Goal: Feedback & Contribution: Contribute content

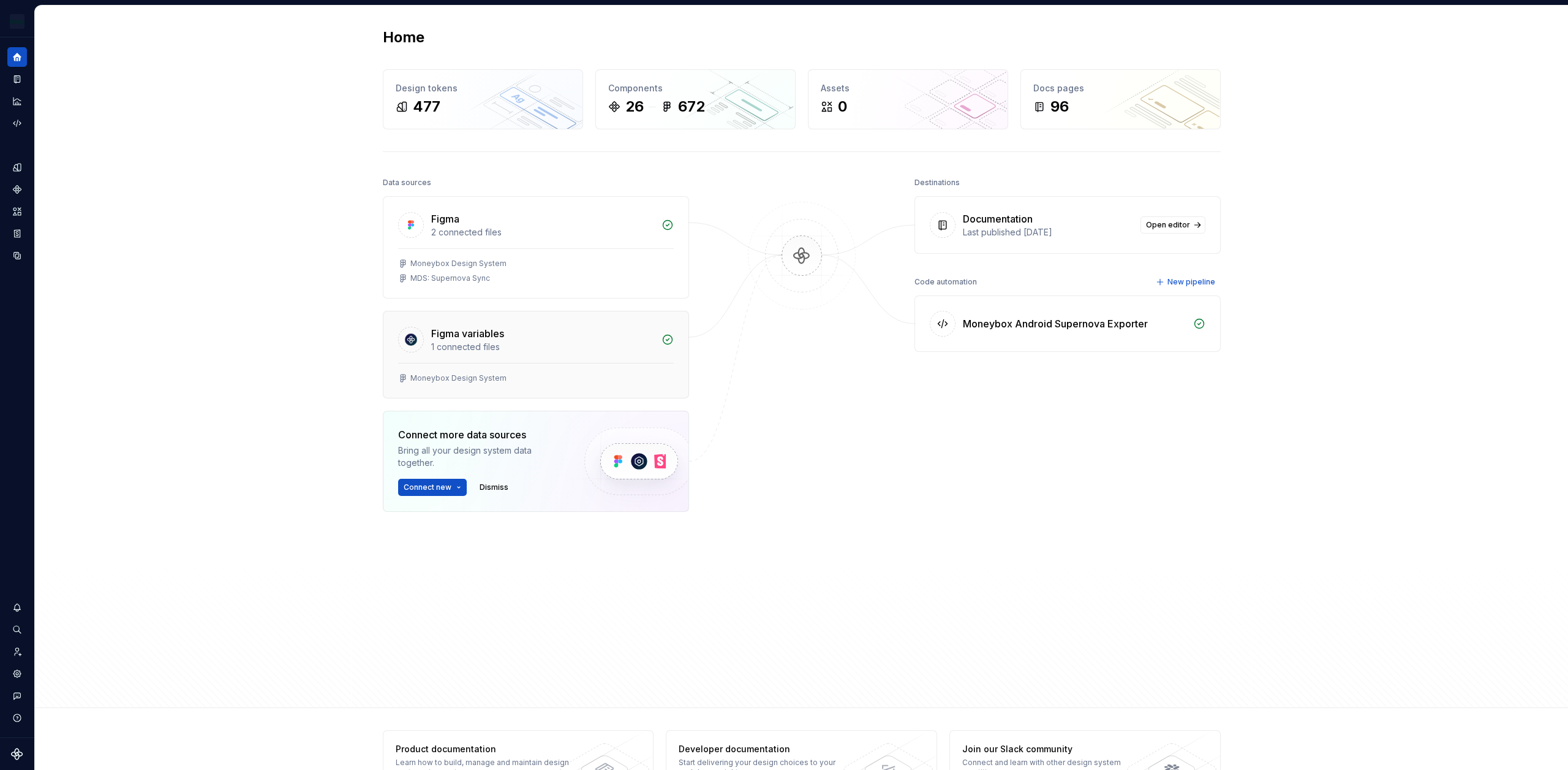
click at [535, 330] on div "Figma variables" at bounding box center [543, 333] width 223 height 14
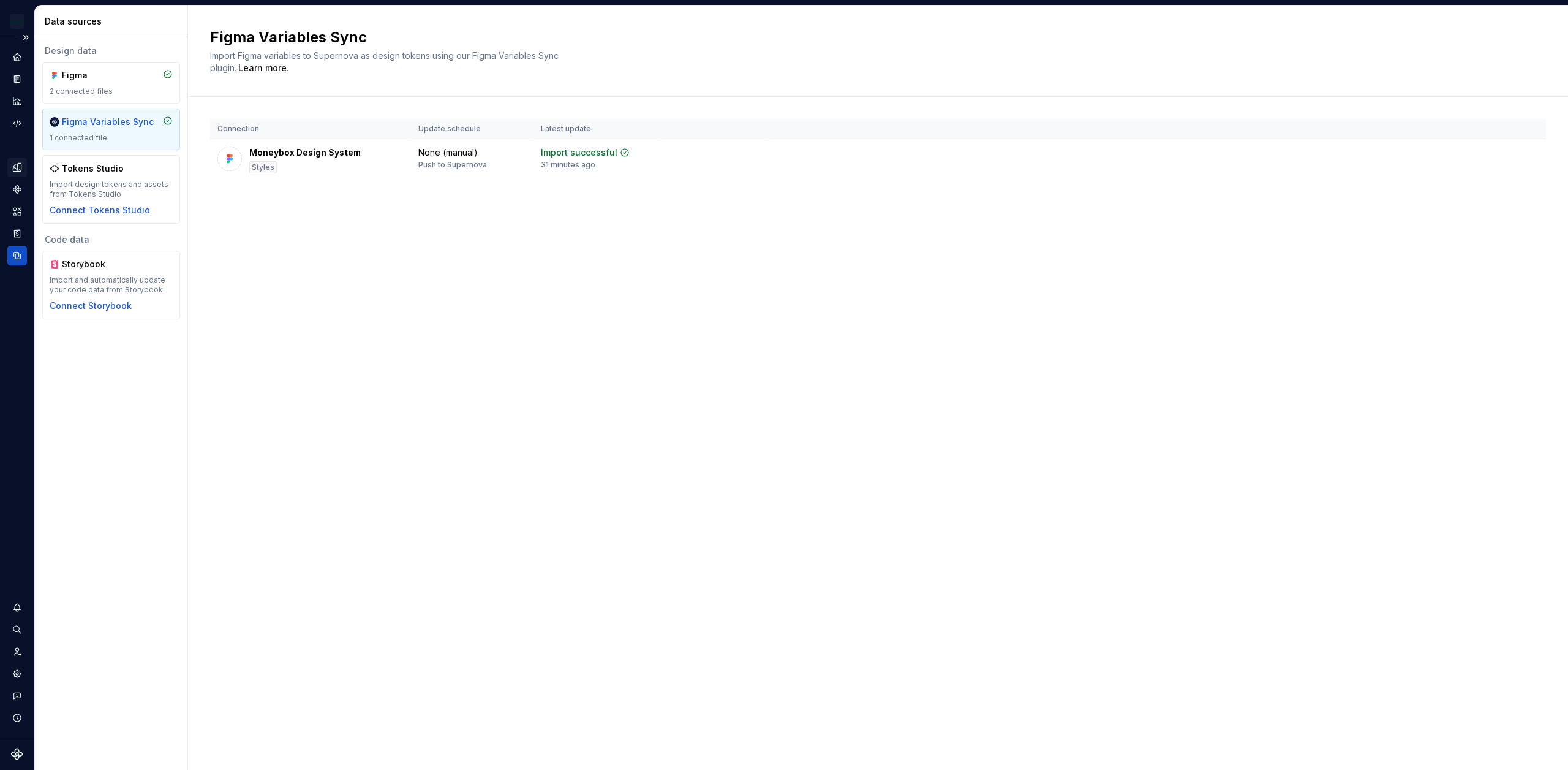
click at [21, 171] on icon "Design tokens" at bounding box center [18, 167] width 11 height 11
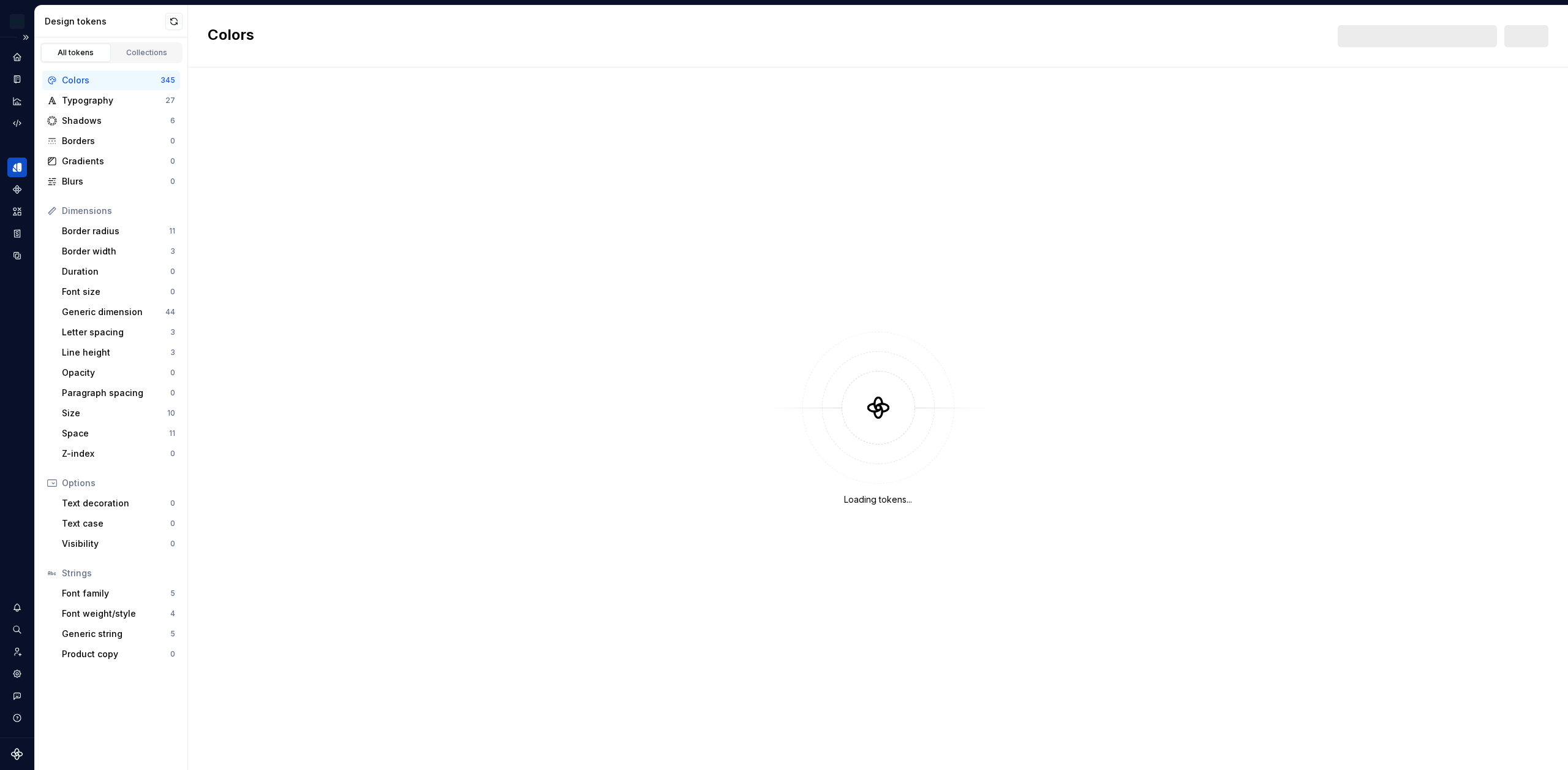
click at [1417, 40] on div at bounding box center [1417, 37] width 159 height 22
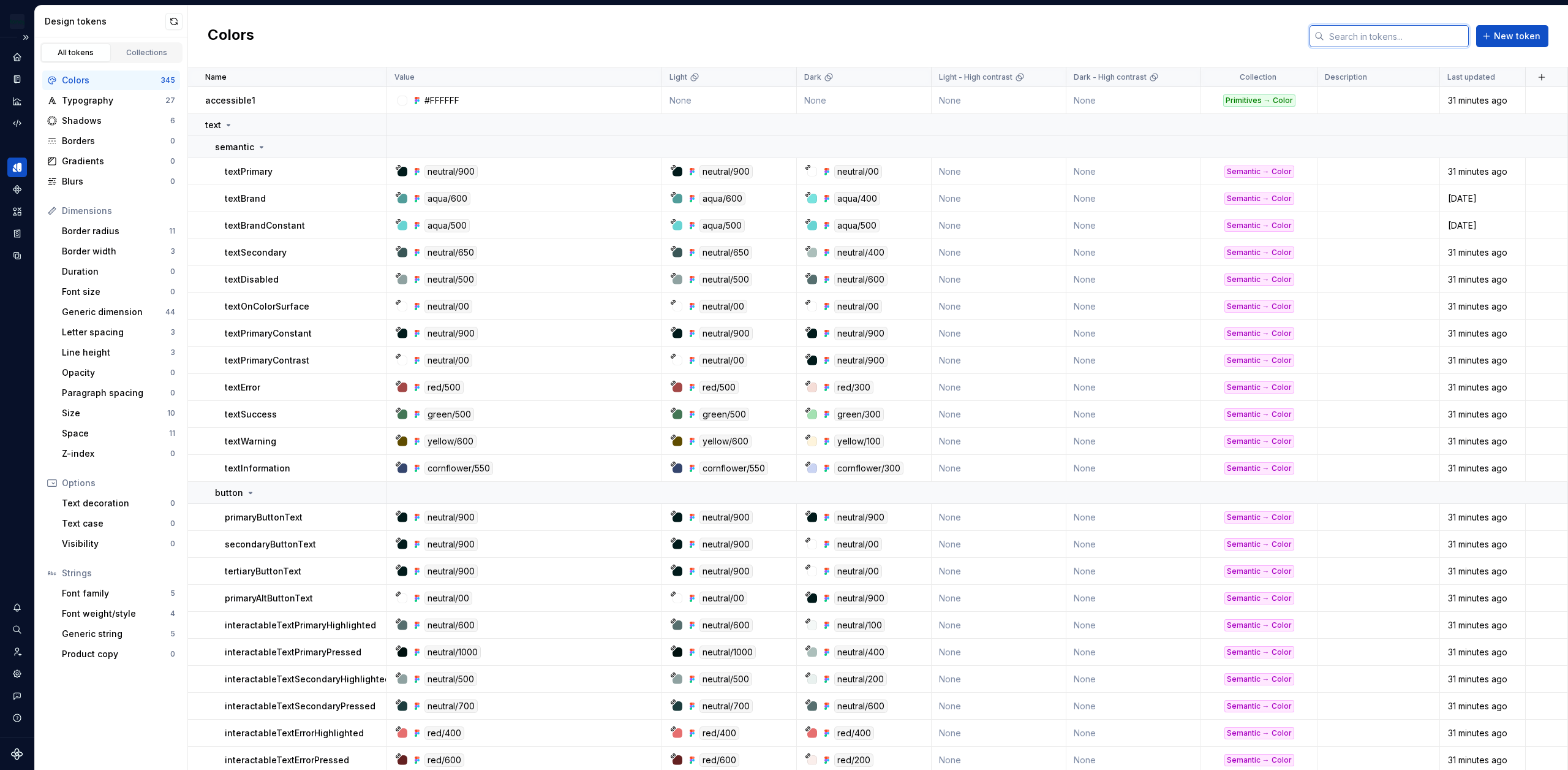
click at [1374, 37] on input "text" at bounding box center [1396, 37] width 144 height 22
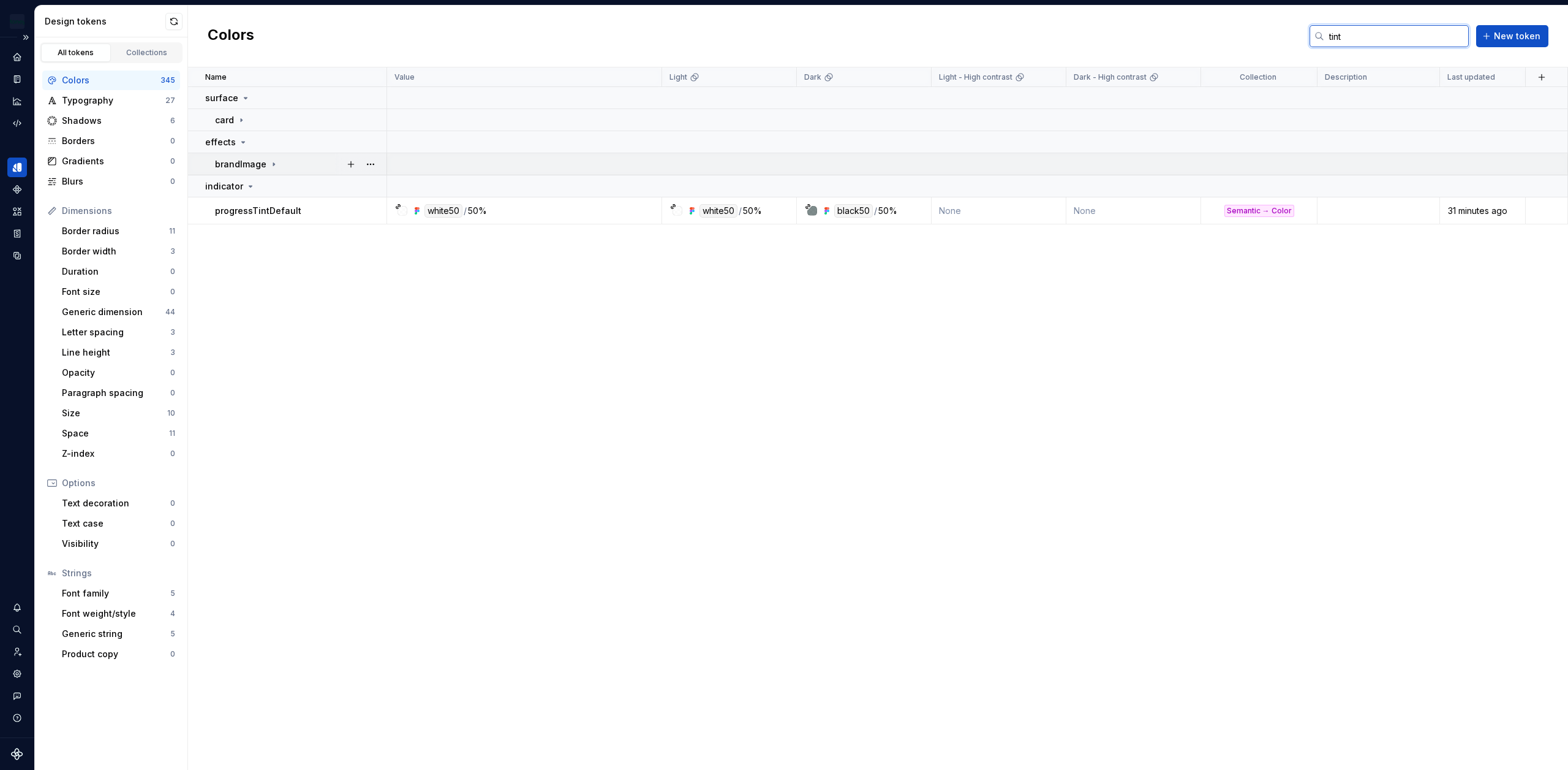
type input "tint"
click at [265, 163] on div "brandImage" at bounding box center [247, 163] width 64 height 12
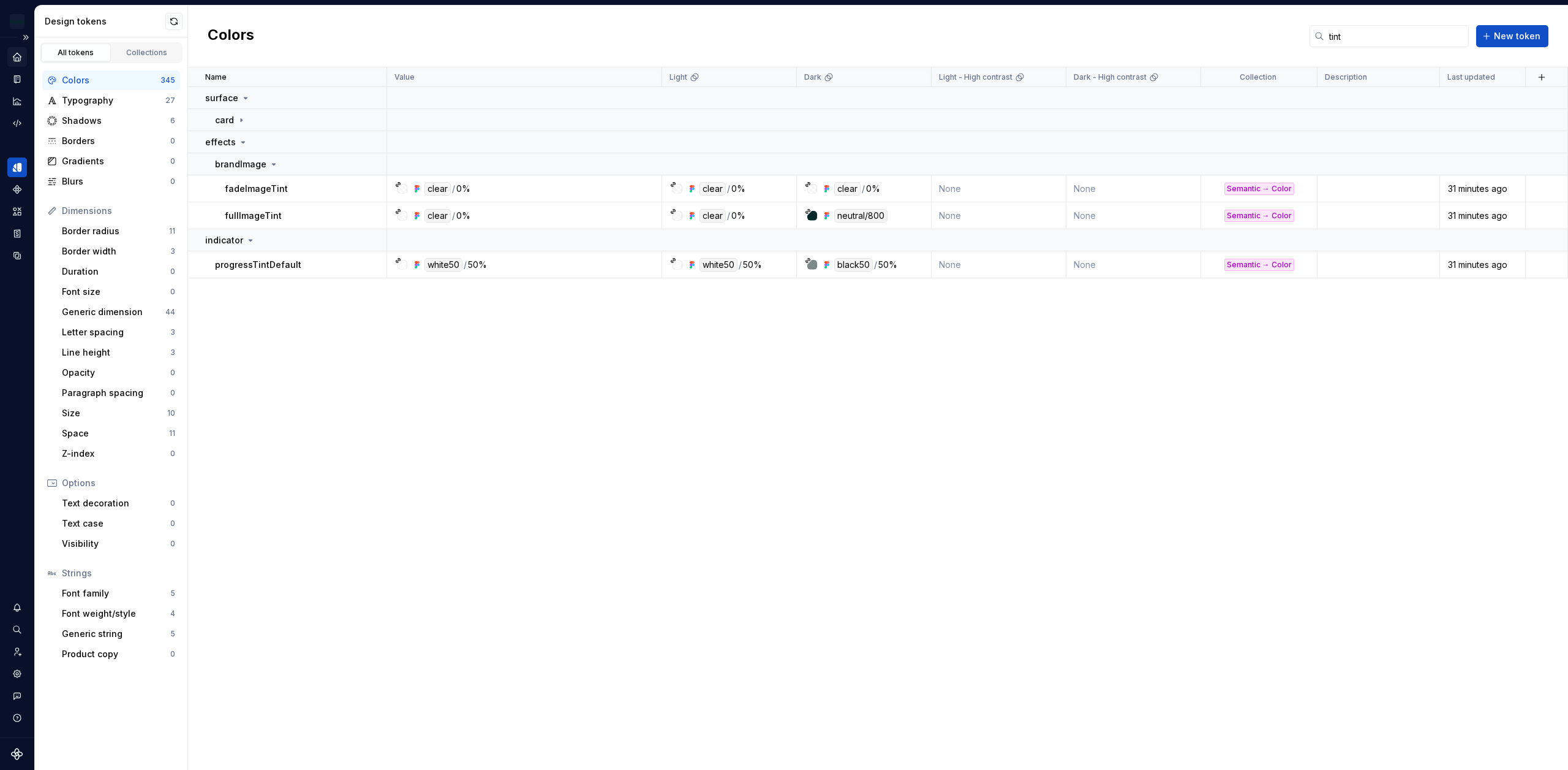
click at [21, 54] on icon "Home" at bounding box center [18, 57] width 11 height 11
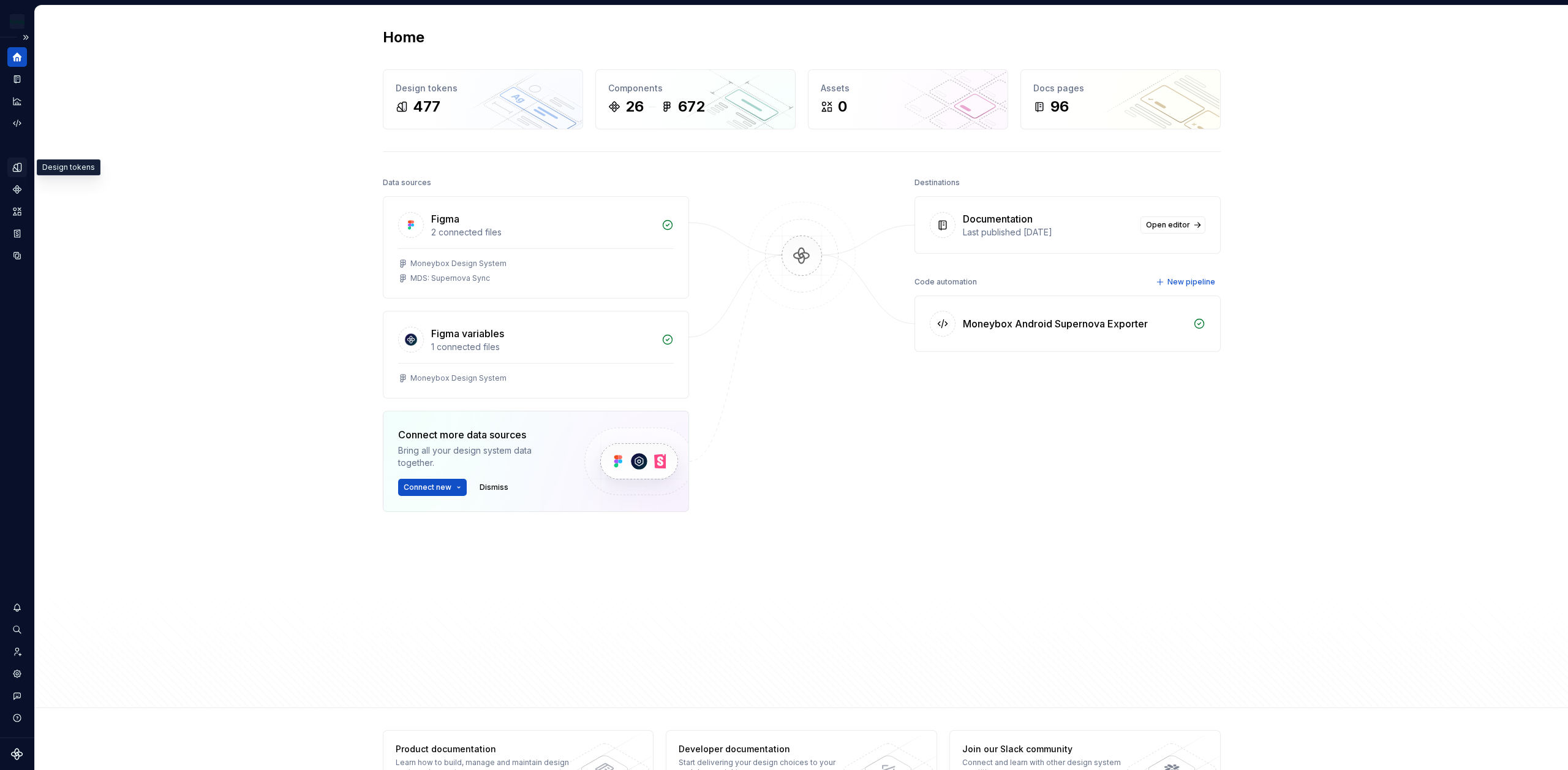
click at [18, 171] on icon "Design tokens" at bounding box center [18, 167] width 11 height 11
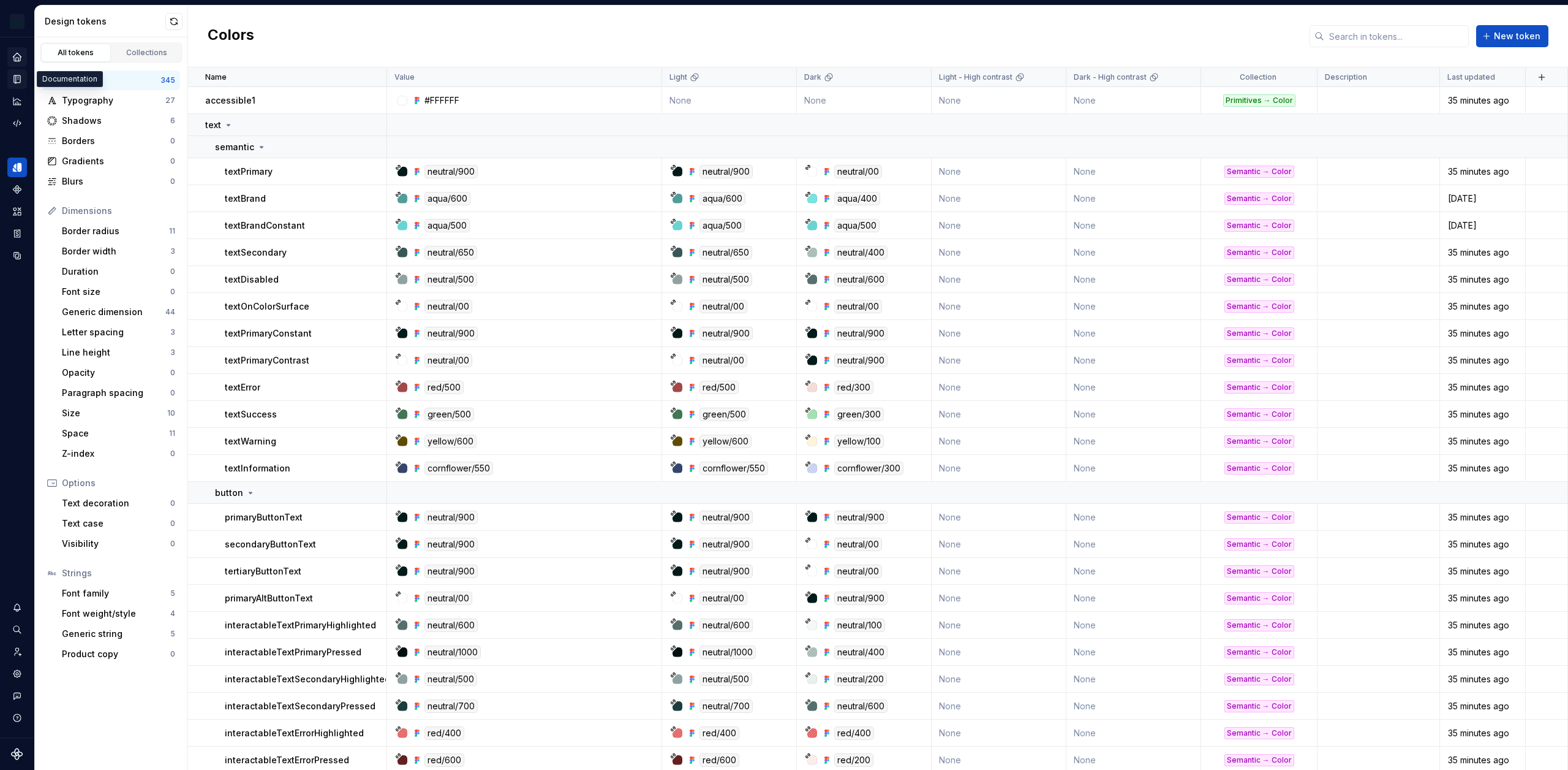
click at [20, 73] on icon "Documentation" at bounding box center [18, 79] width 11 height 11
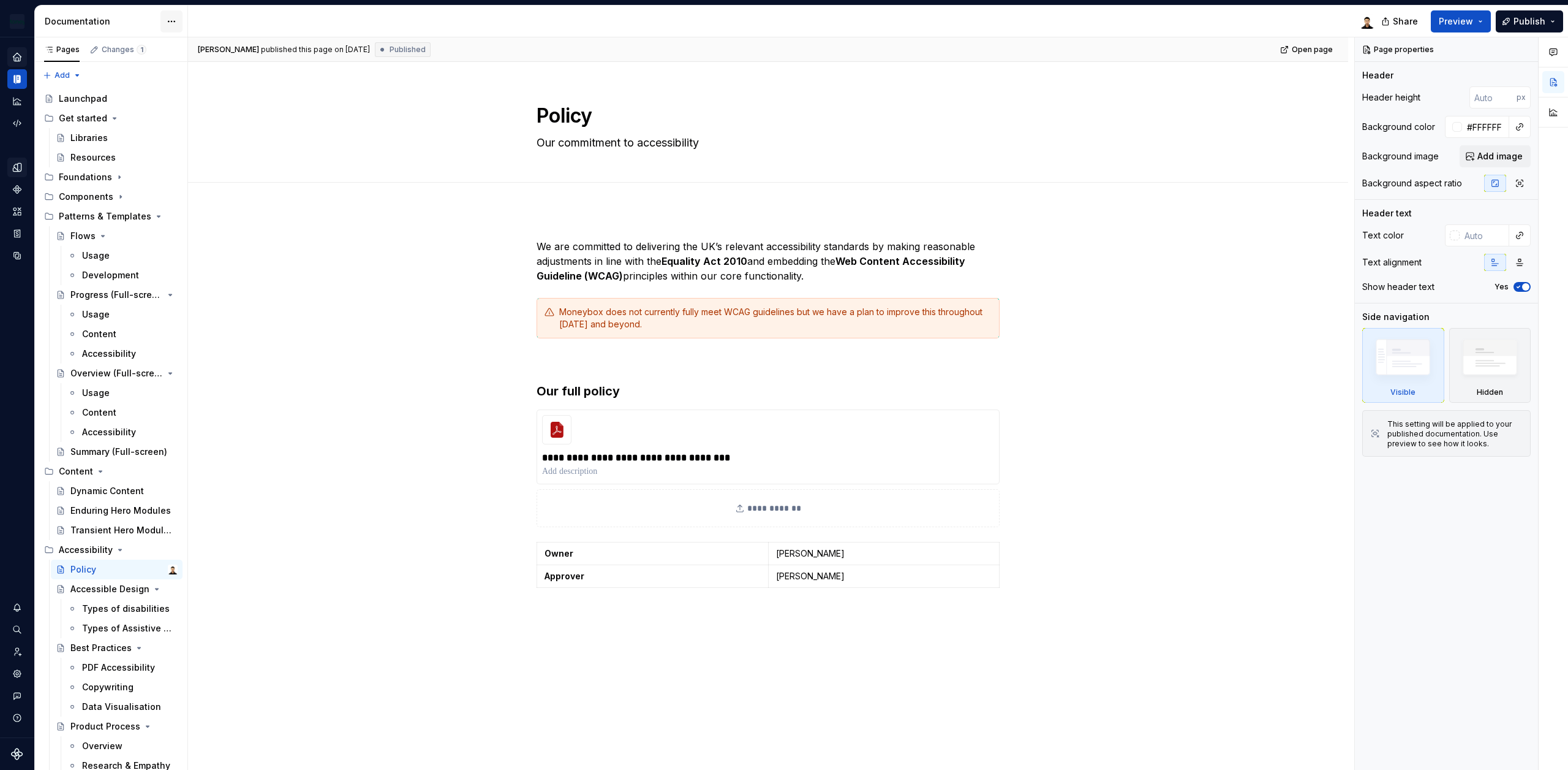
click at [174, 20] on html "Moneybox Design System Design system data Documentation Share Preview Publish P…" at bounding box center [784, 385] width 1568 height 770
click at [16, 52] on icon "Home" at bounding box center [18, 57] width 11 height 11
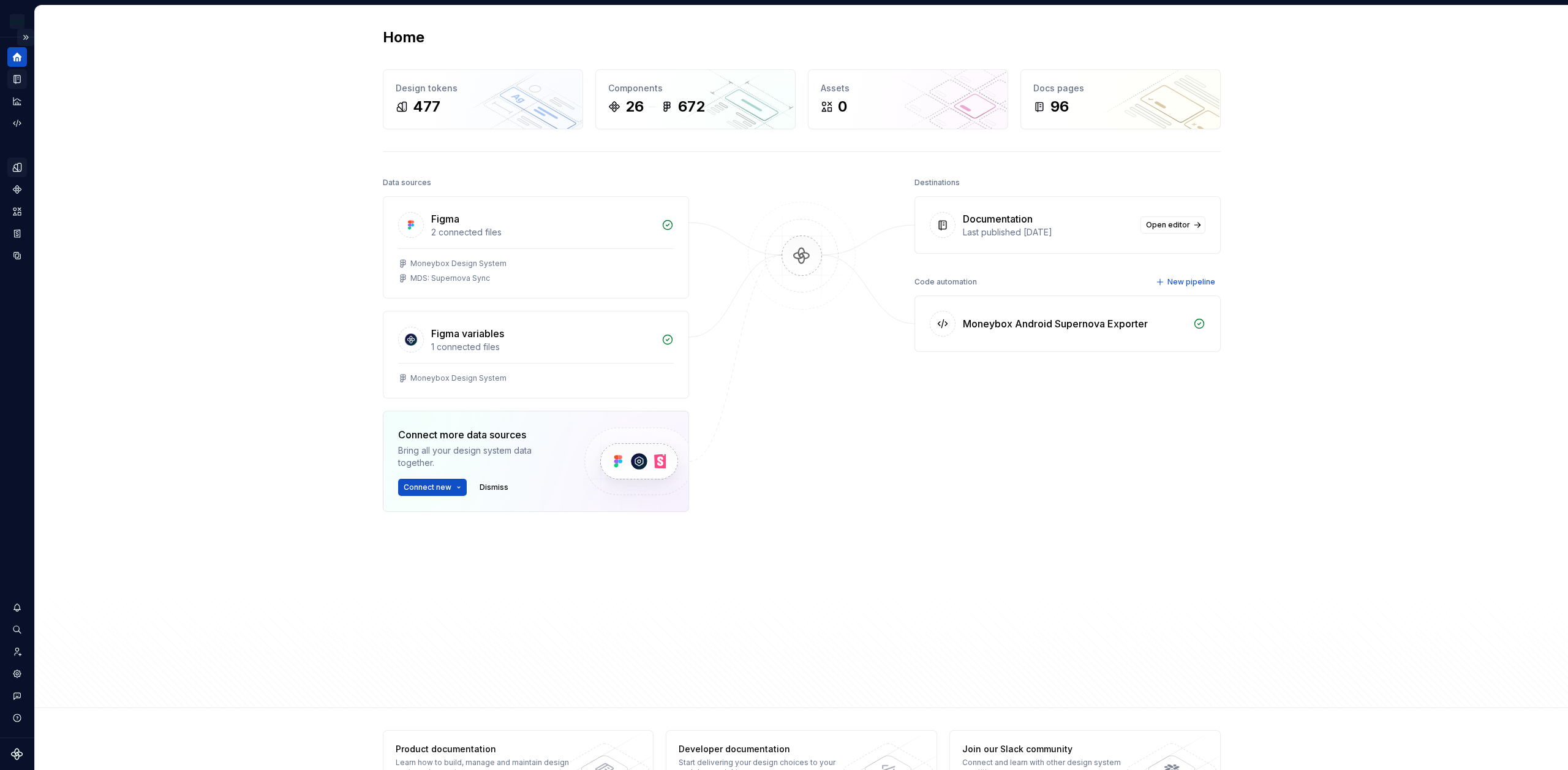
click at [27, 34] on button "Expand sidebar" at bounding box center [26, 37] width 18 height 18
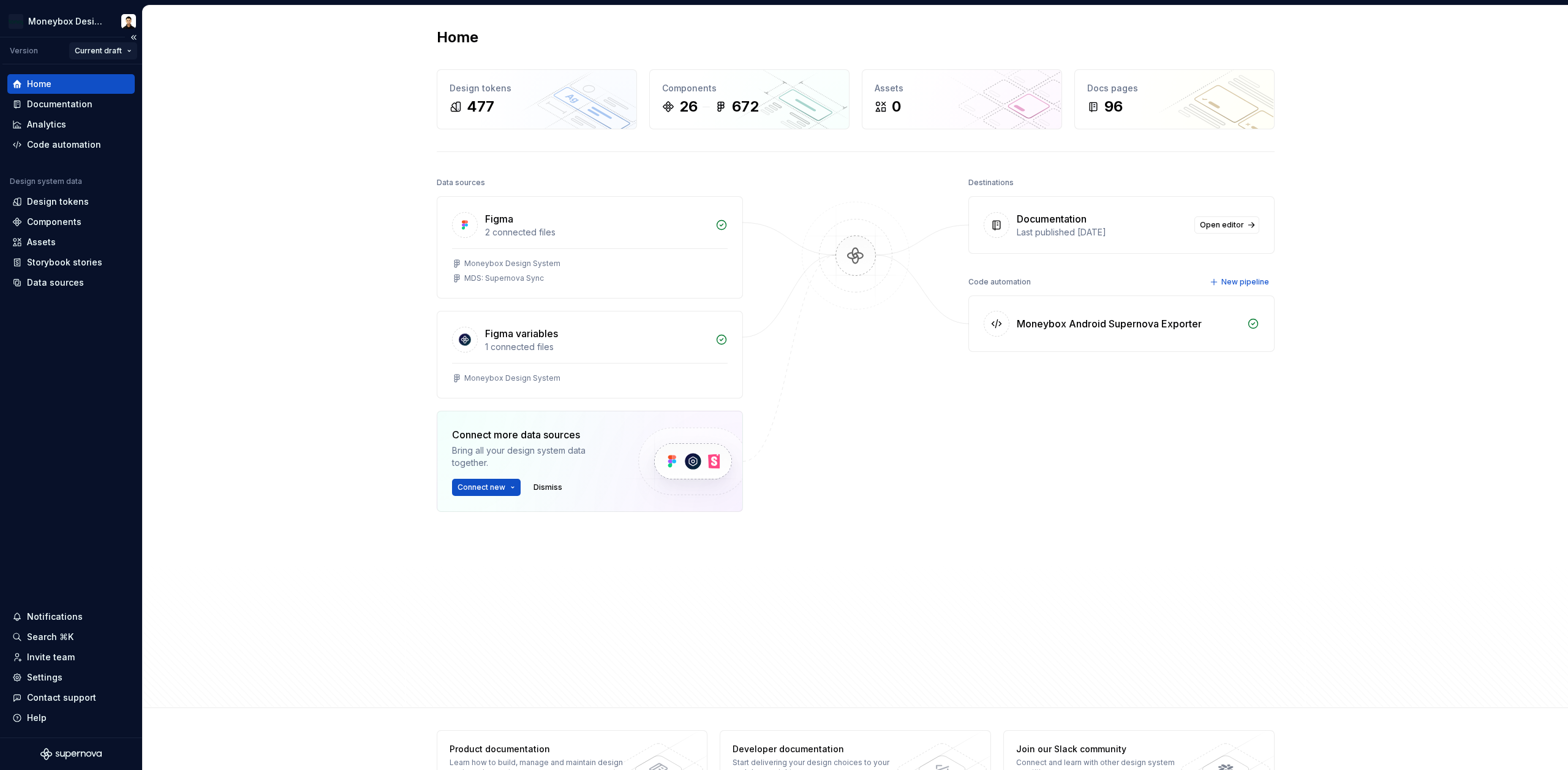
click at [125, 51] on html "Moneybox Design System Version Current draft Home Documentation Analytics Code …" at bounding box center [784, 385] width 1568 height 770
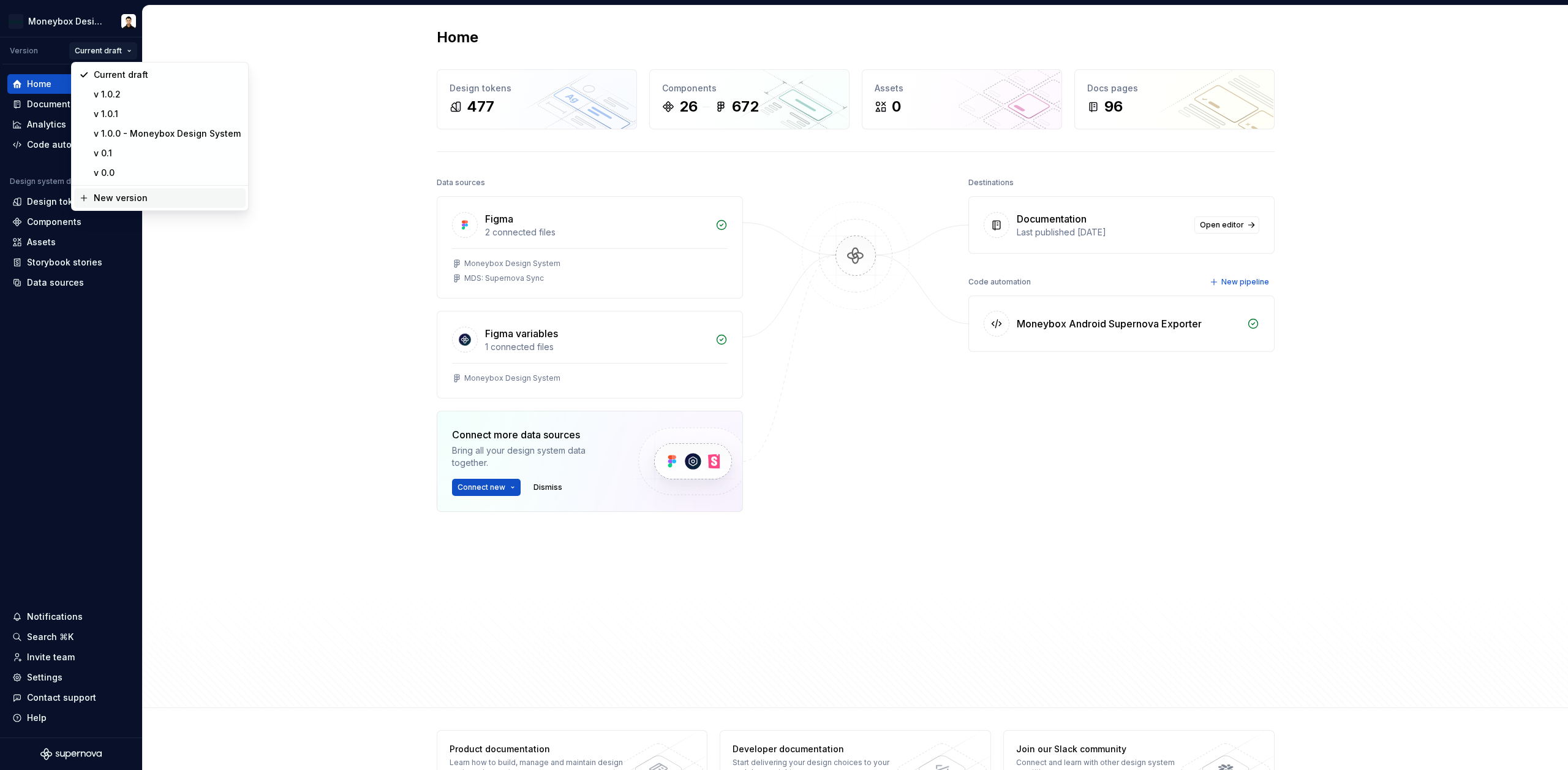
click at [140, 202] on div "New version" at bounding box center [167, 198] width 147 height 12
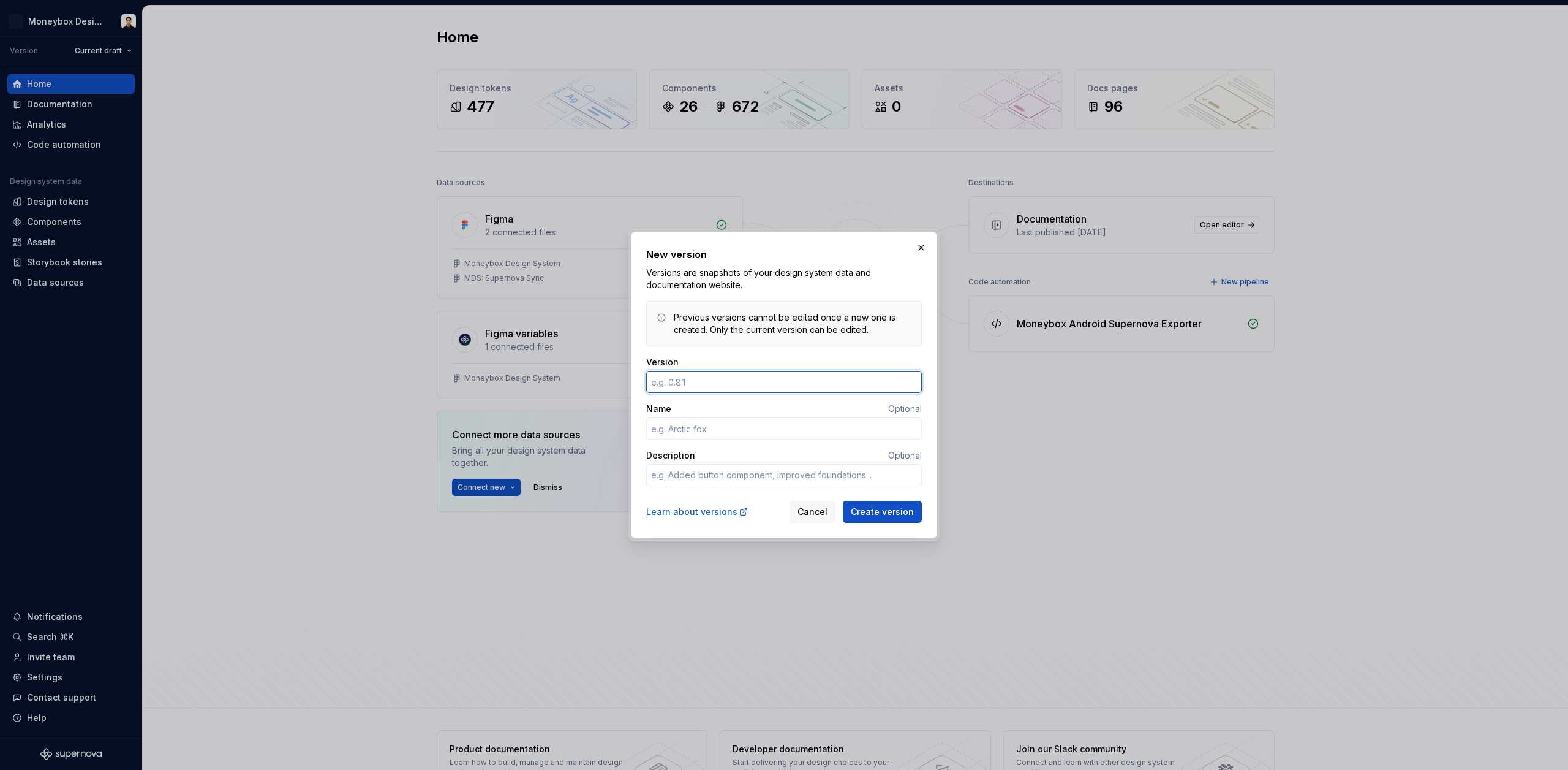
click at [708, 389] on input "Version" at bounding box center [784, 382] width 276 height 22
type textarea "*"
type input "1.0.3"
click at [697, 470] on textarea "Description" at bounding box center [784, 475] width 276 height 22
type textarea "*"
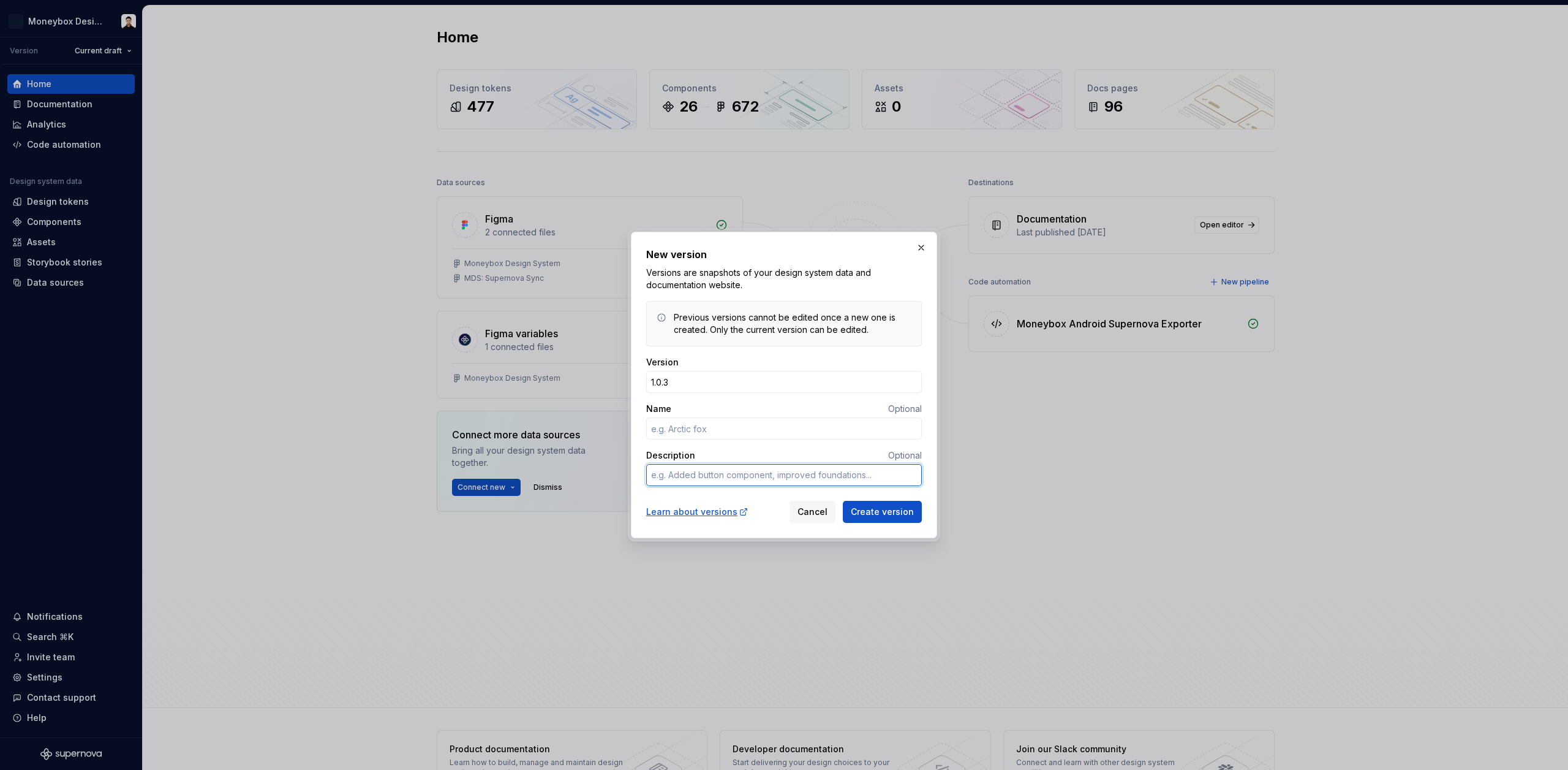
type textarea "I"
type textarea "*"
type textarea "Im"
type textarea "*"
type textarea "I"
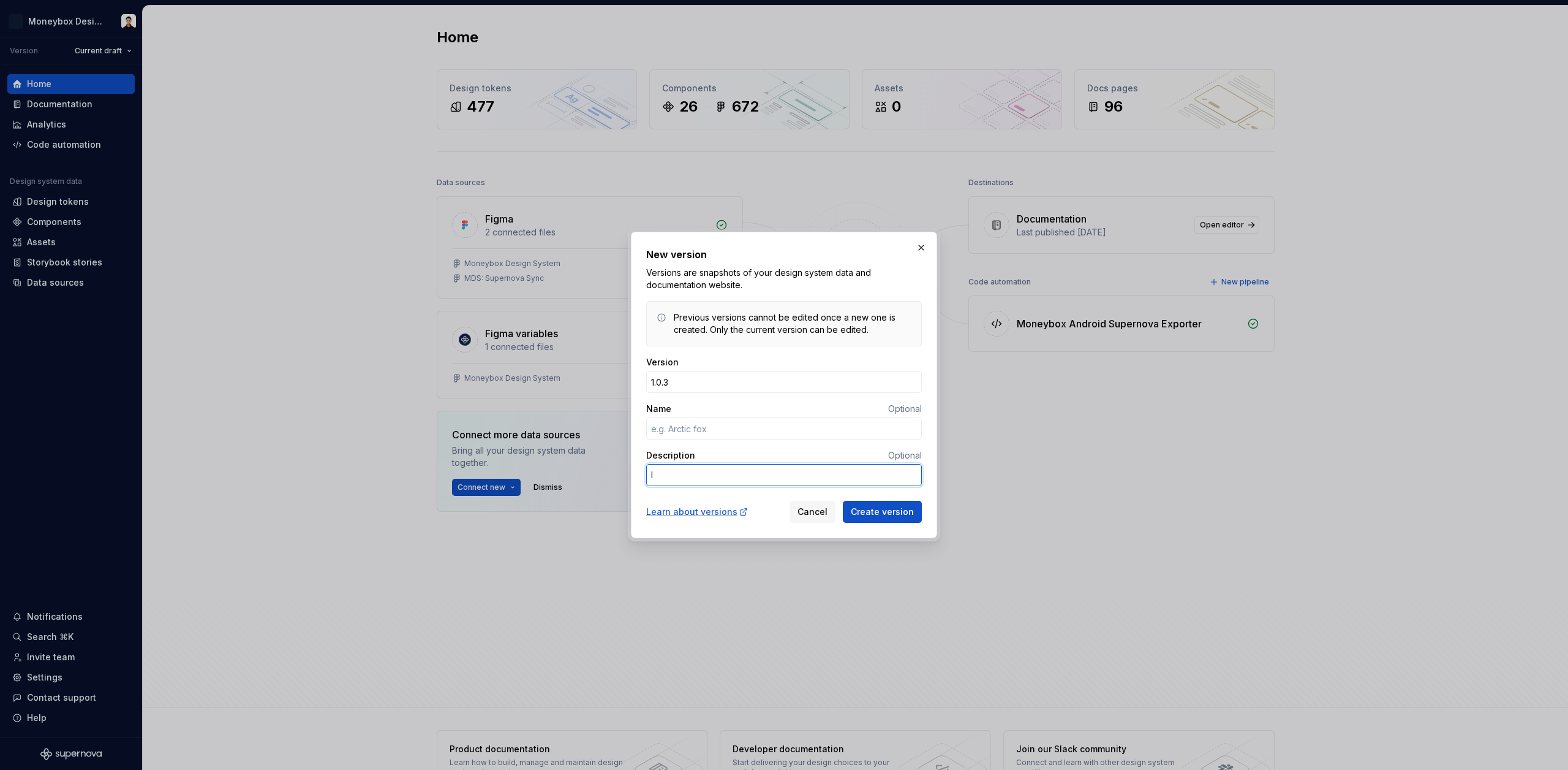
type textarea "*"
type textarea "U"
type textarea "*"
type textarea "Up"
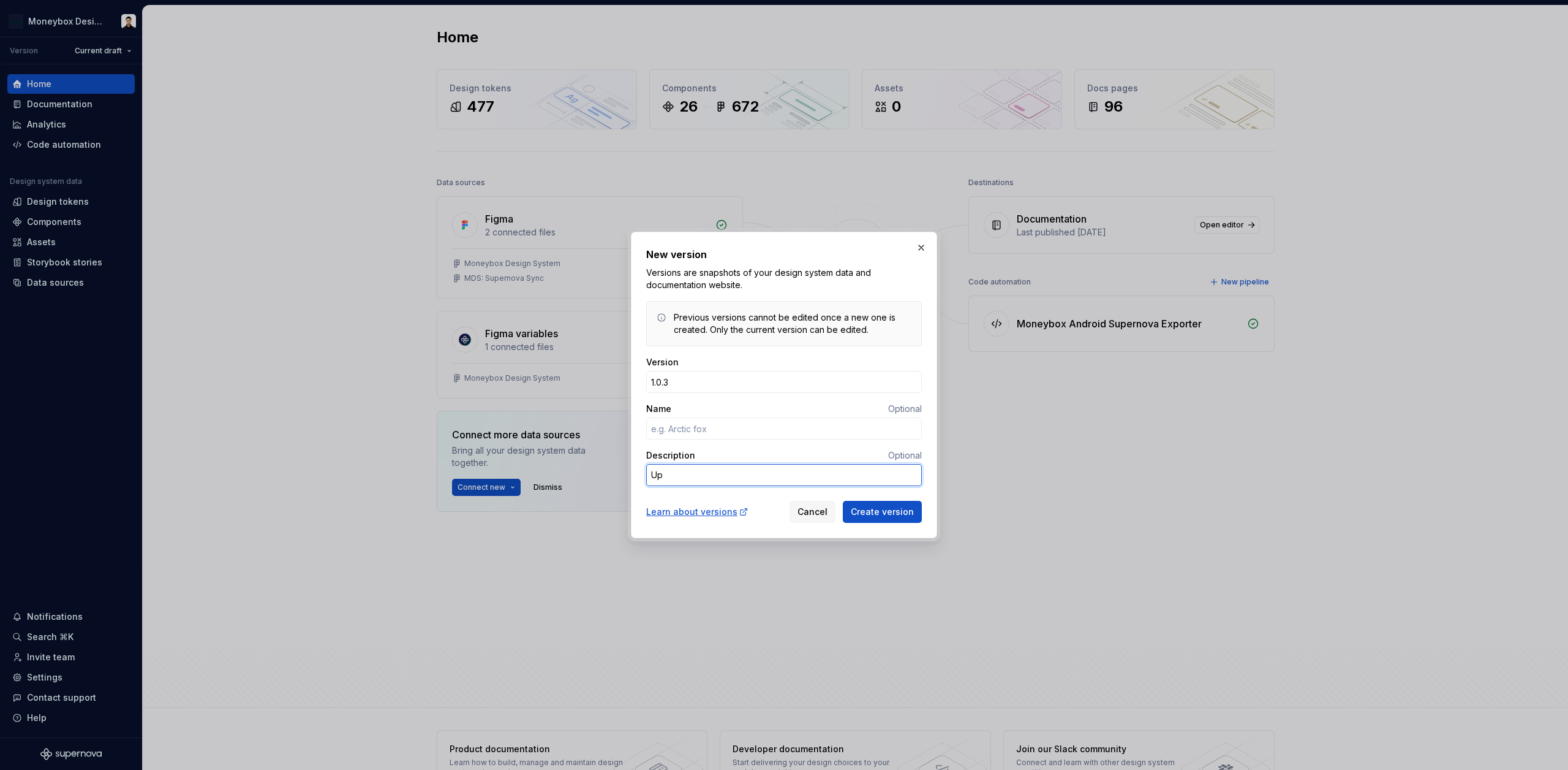
type textarea "*"
type textarea "Upd"
type textarea "*"
type textarea "Upda"
type textarea "*"
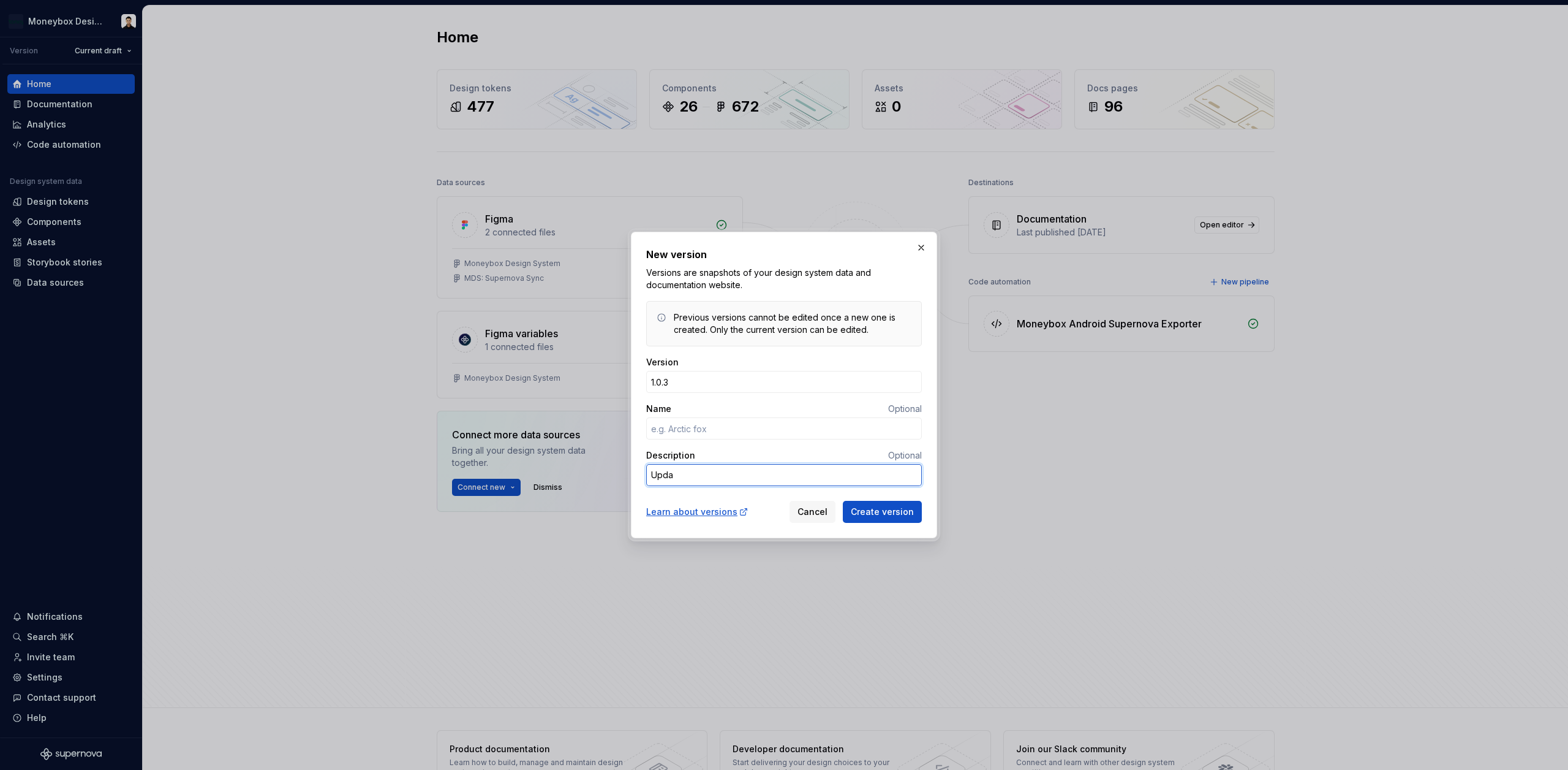
type textarea "Updat"
type textarea "*"
type textarea "Update"
type textarea "*"
type textarea "Updated"
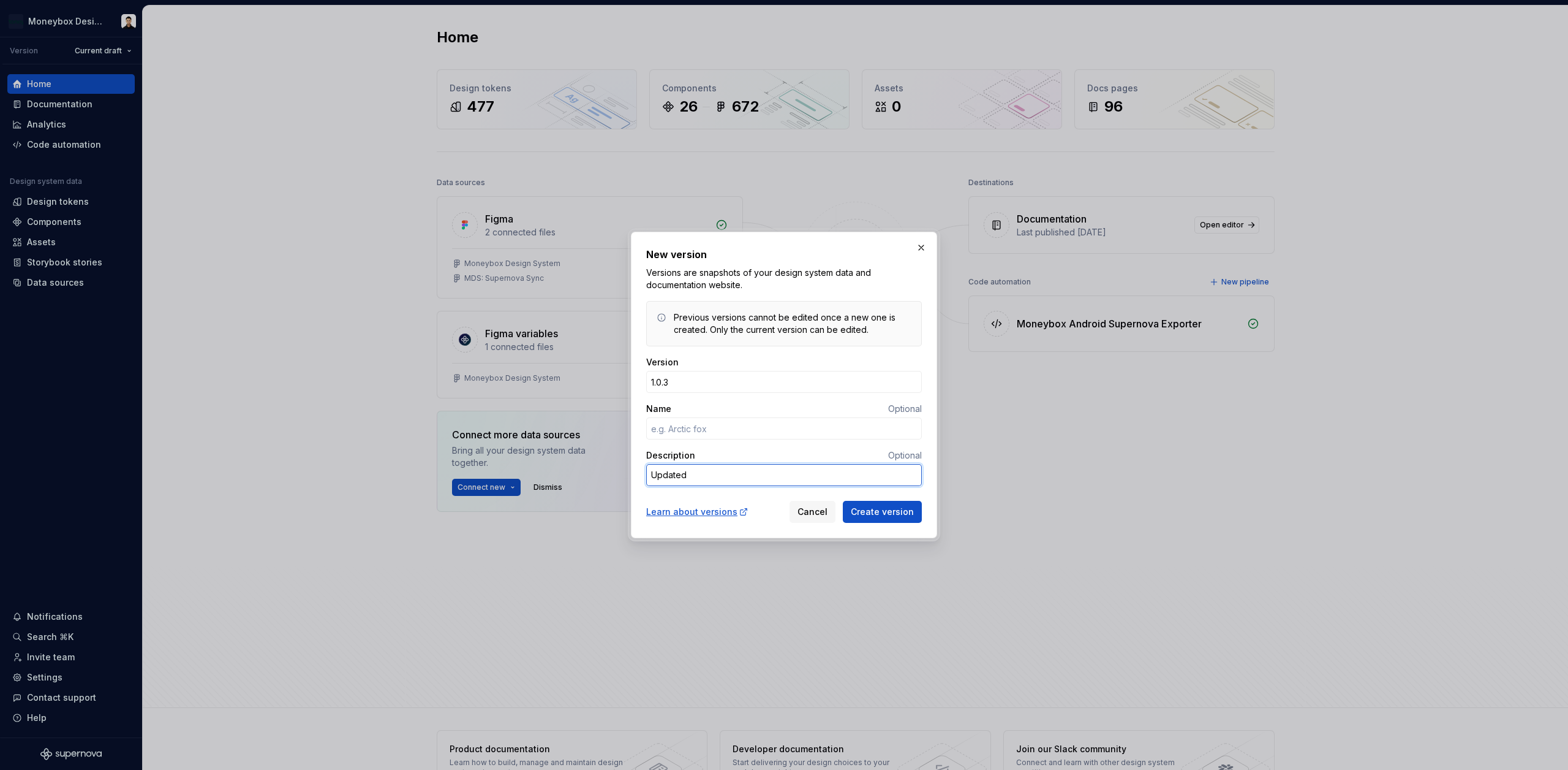
type textarea "*"
type textarea "Updated"
type textarea "*"
type textarea "Updated t"
type textarea "*"
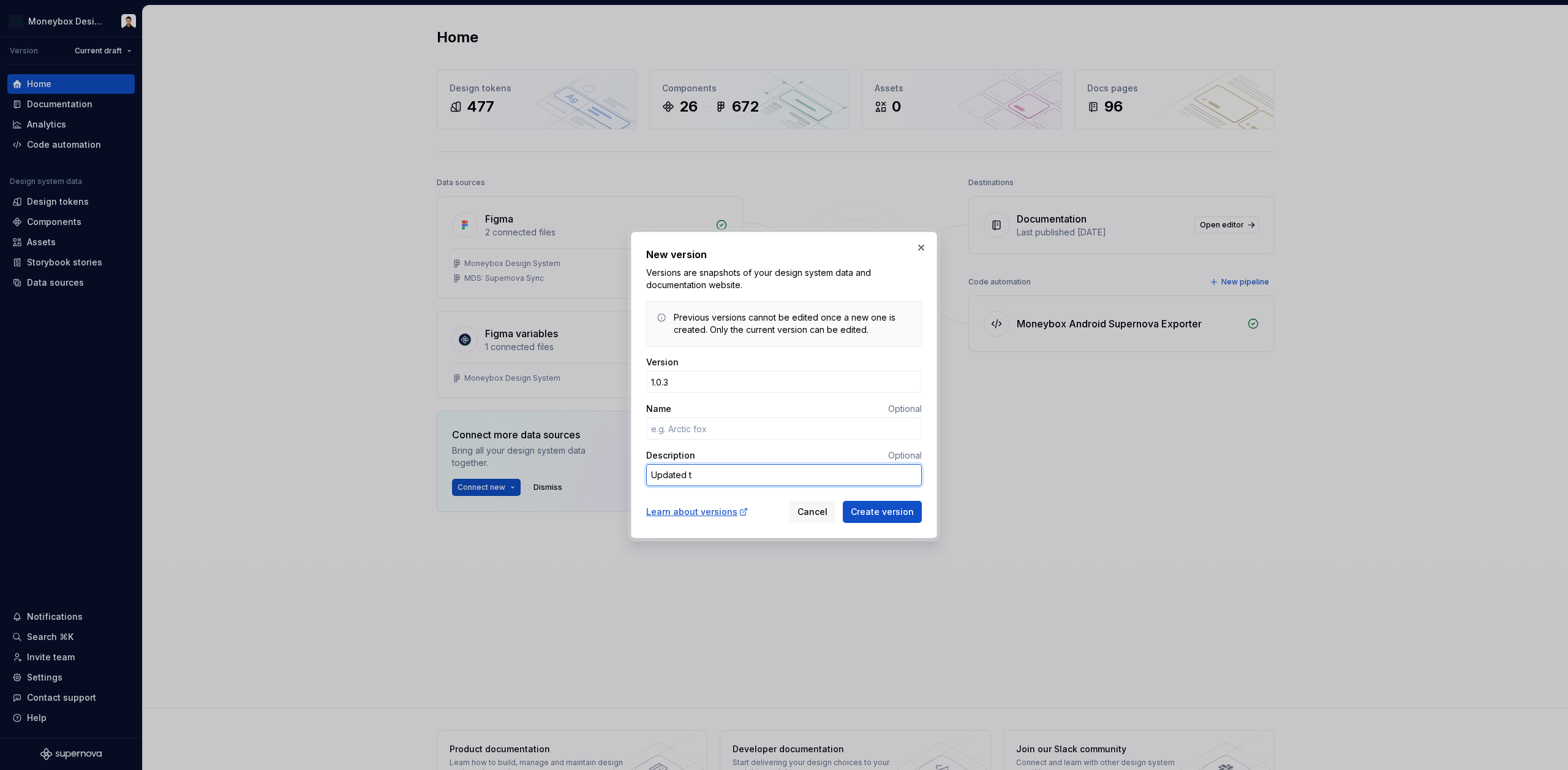
type textarea "Updated to"
type textarea "*"
type textarea "Updated tok"
type textarea "*"
type textarea "Updated toke"
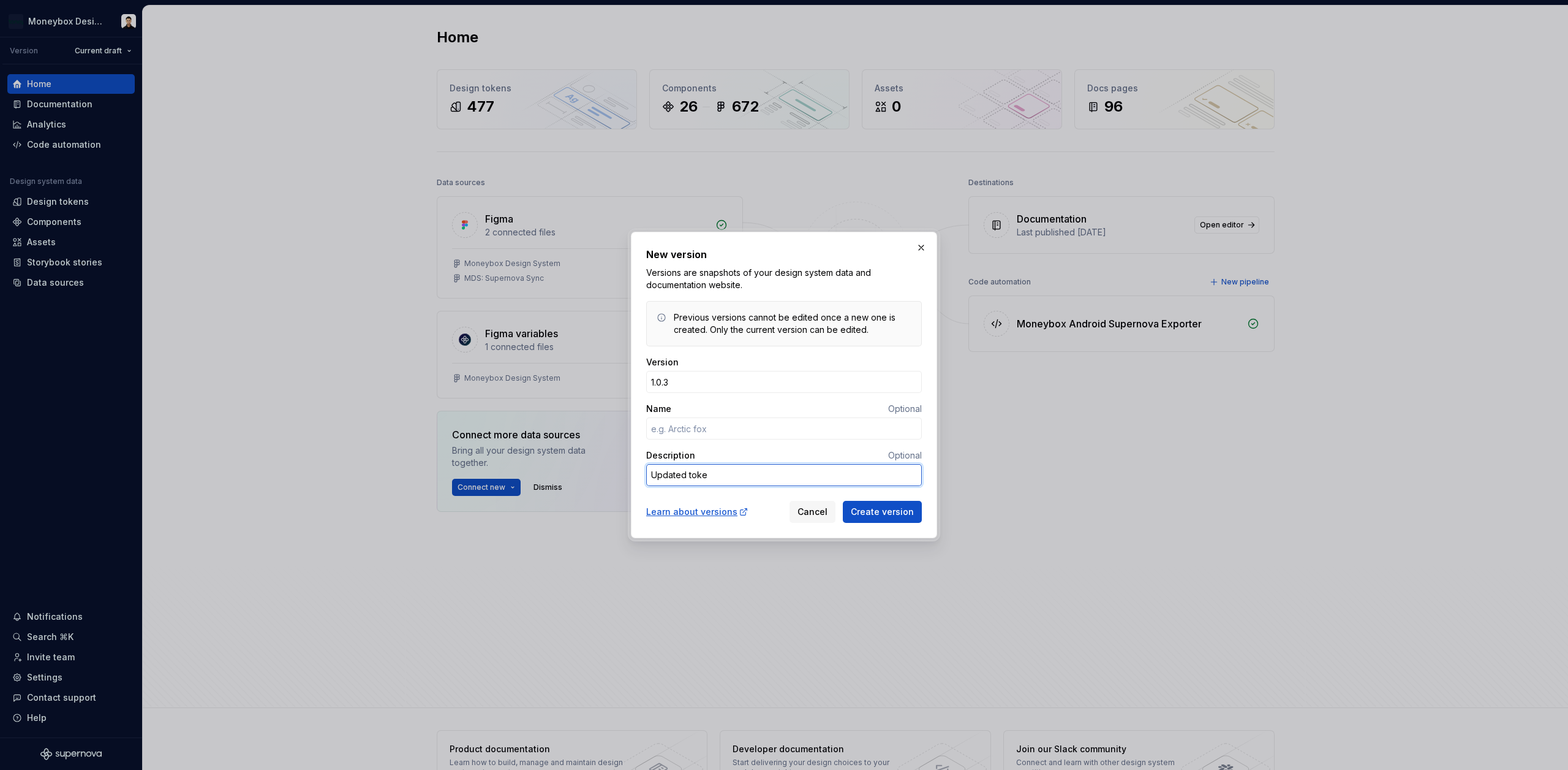
type textarea "*"
type textarea "Updated token"
type textarea "*"
type textarea "Updated tokens"
type textarea "*"
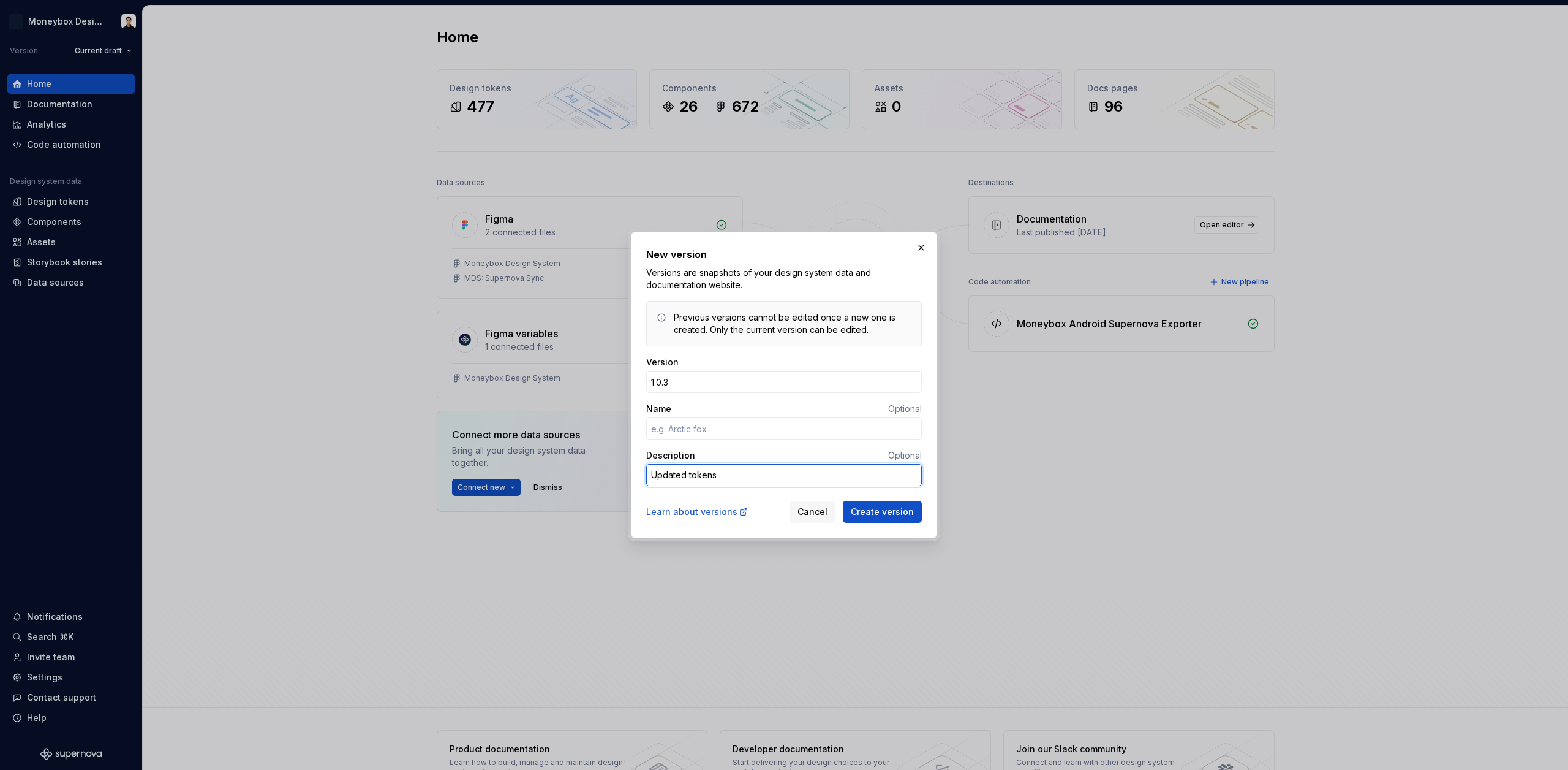
type textarea "Updated tokens"
type textarea "*"
type textarea "Updated tokens u"
type textarea "*"
type textarea "Updated tokens us"
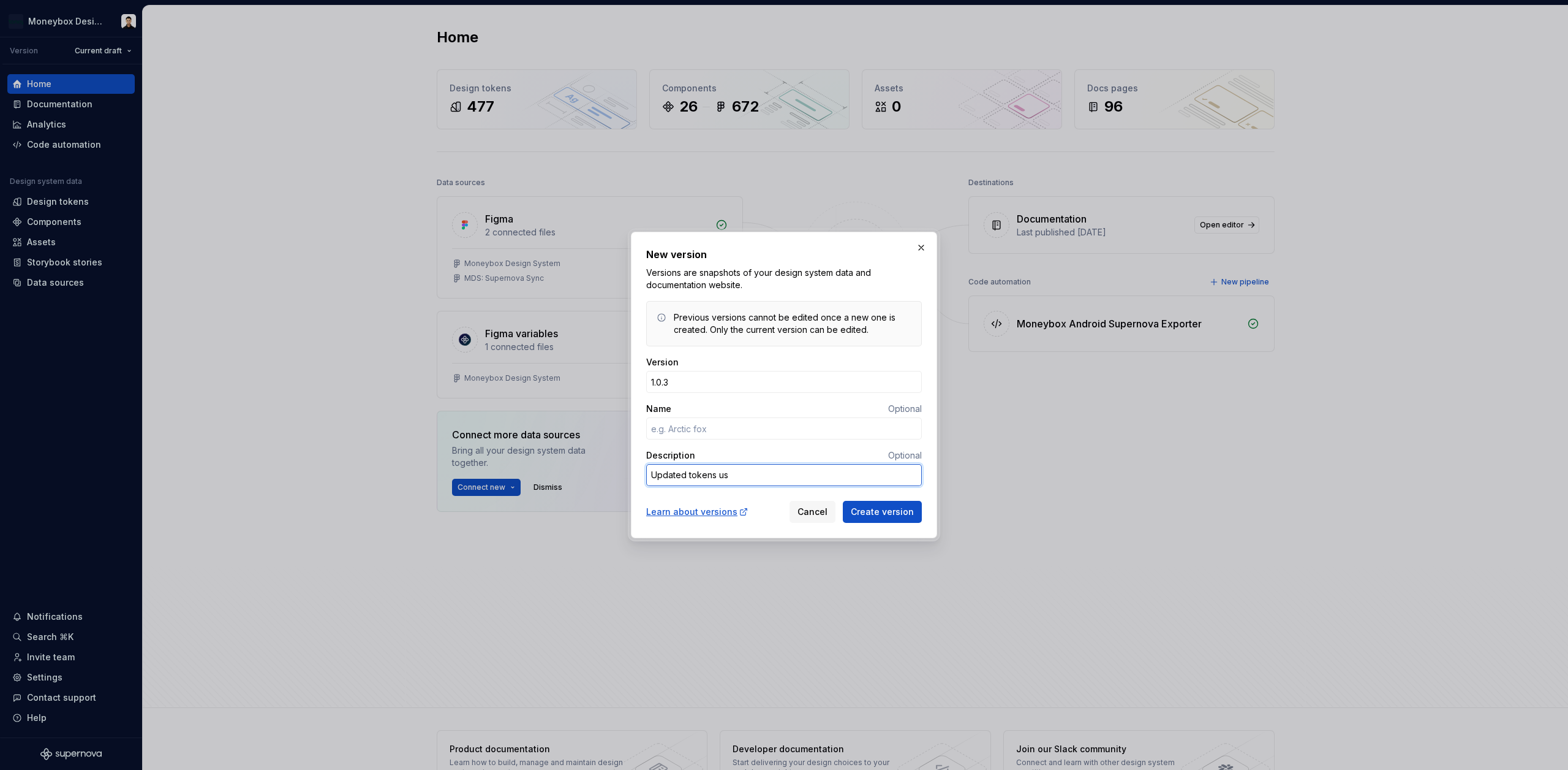
type textarea "*"
type textarea "Updated tokens use"
type textarea "*"
type textarea "Updated tokens used"
type textarea "*"
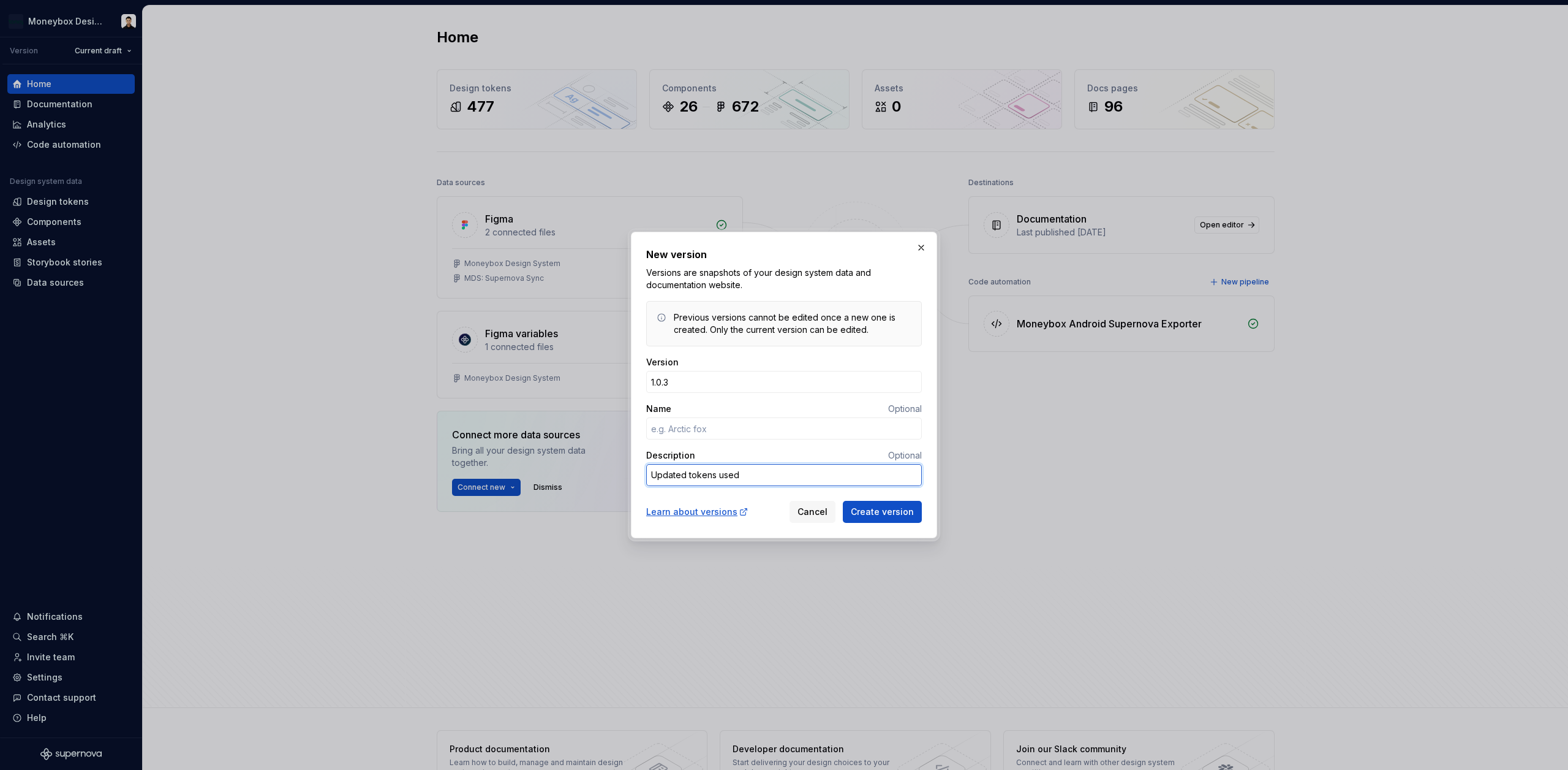
type textarea "Updated tokens used"
type textarea "*"
type textarea "Updated tokens used f"
type textarea "*"
type textarea "Updated tokens used fo"
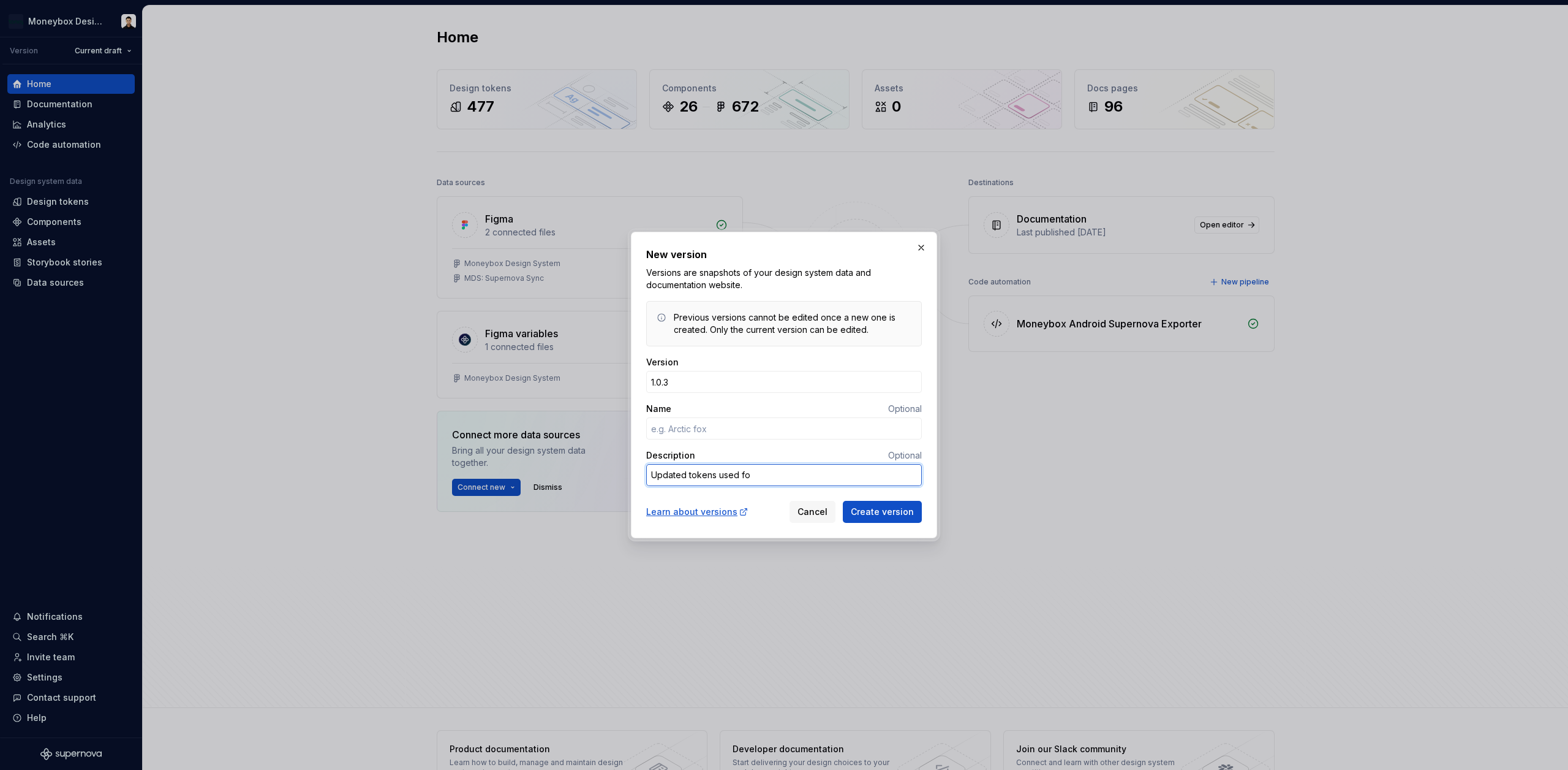
type textarea "*"
type textarea "Updated tokens used for"
type textarea "*"
type textarea "Updated tokens used for"
type textarea "*"
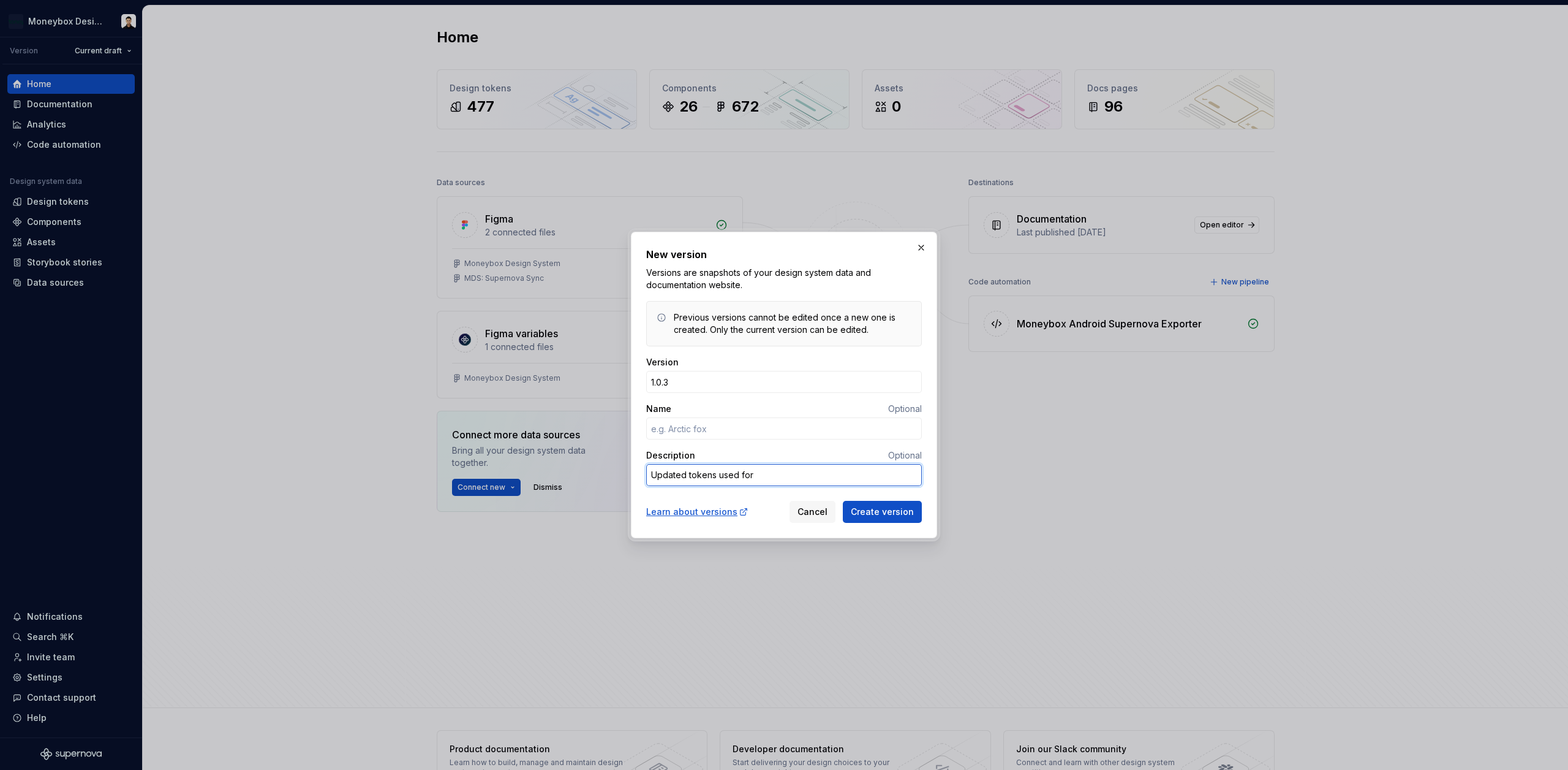
type textarea "Updated tokens used for A"
type textarea "*"
type textarea "Updated tokens used for"
type textarea "*"
type textarea "Updated tokens used for a"
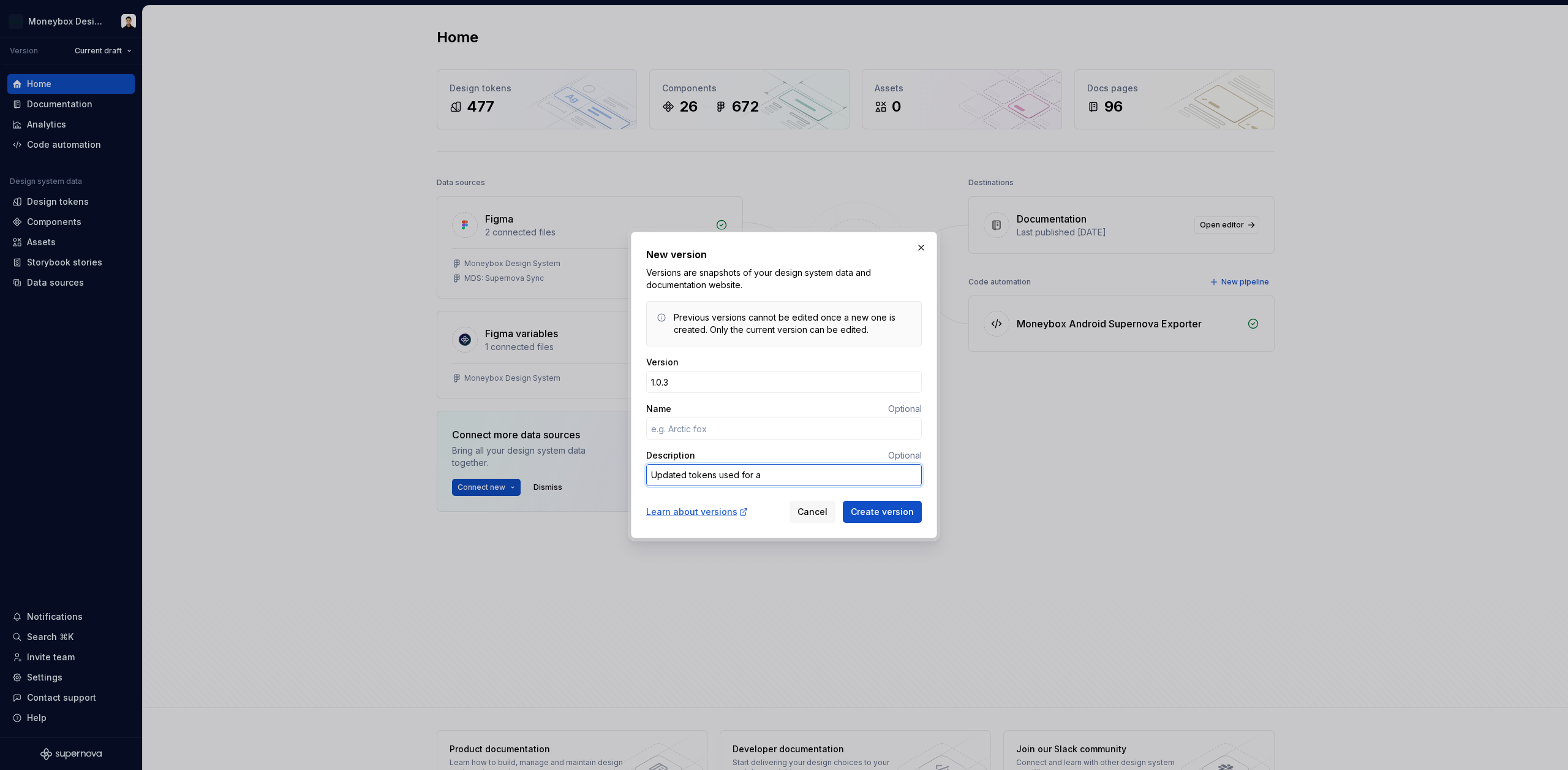
type textarea "*"
type textarea "Updated tokens used for as"
type textarea "*"
type textarea "Updated tokens used for ass"
type textarea "*"
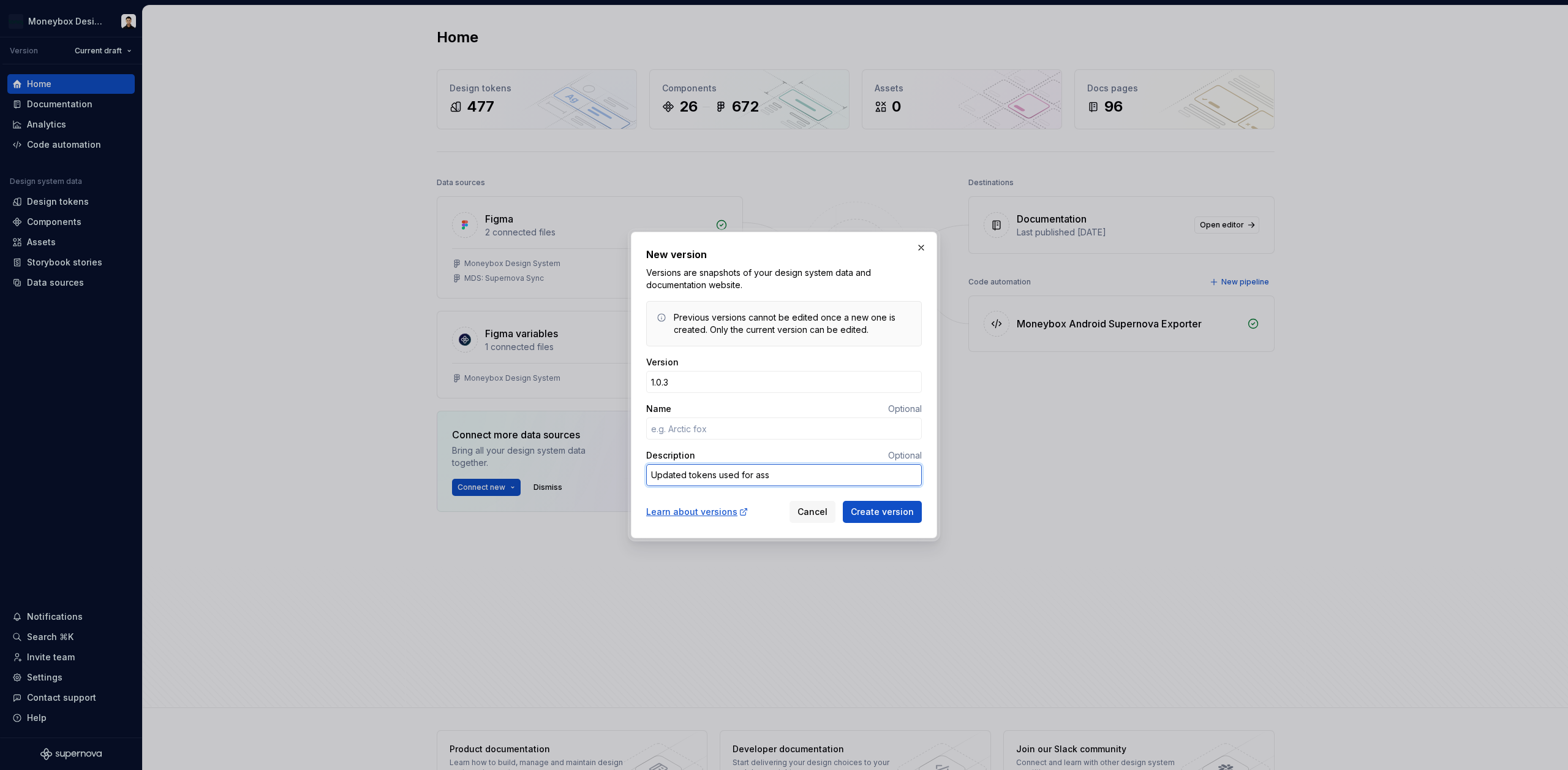
type textarea "Updated tokens used for as"
type textarea "*"
type textarea "Updated tokens used for a"
type textarea "*"
type textarea "Updated tokens used for"
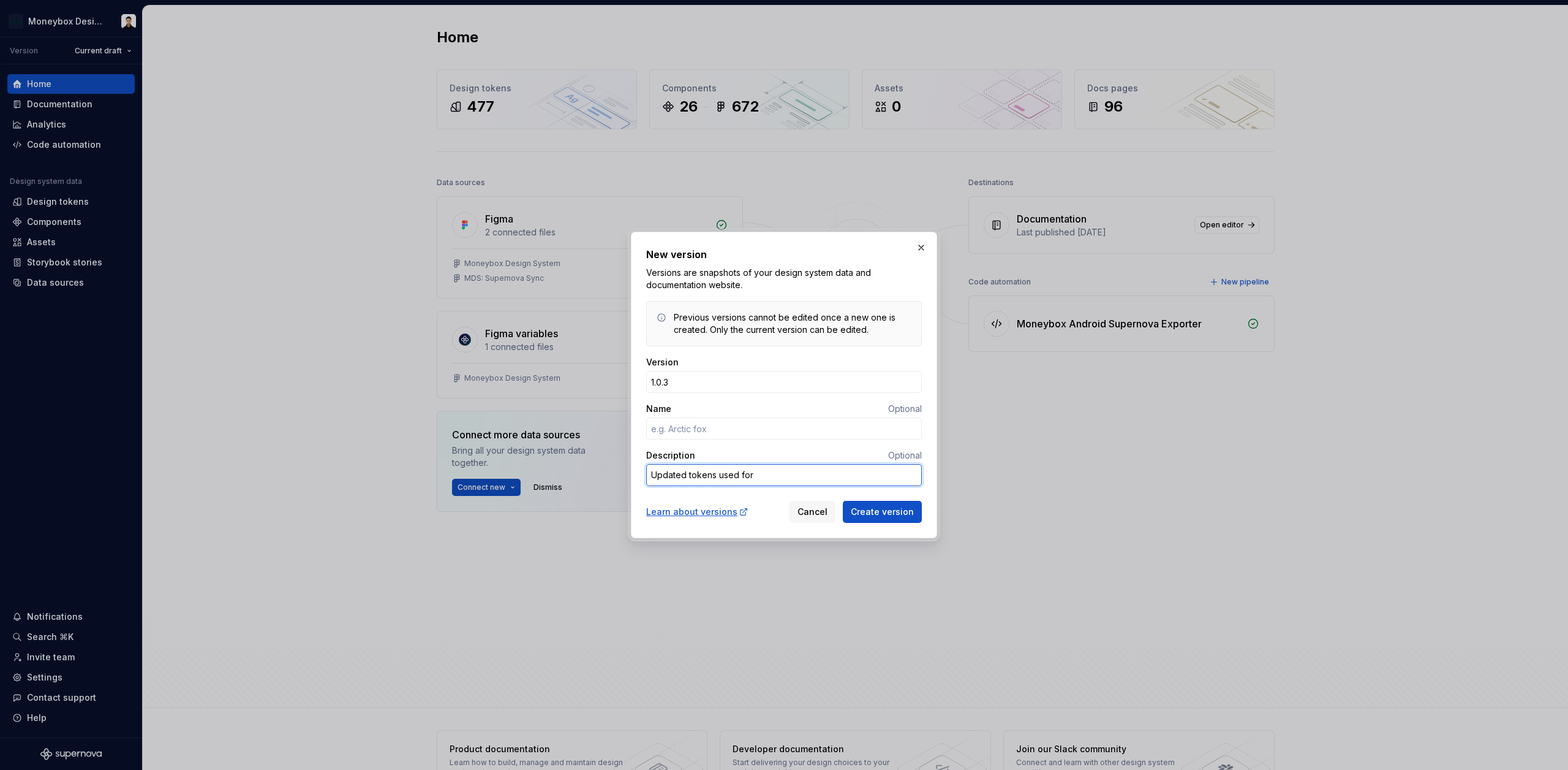
type textarea "*"
type textarea "Updated tokens used for D"
type textarea "*"
type textarea "Updated tokens used for DM"
type textarea "*"
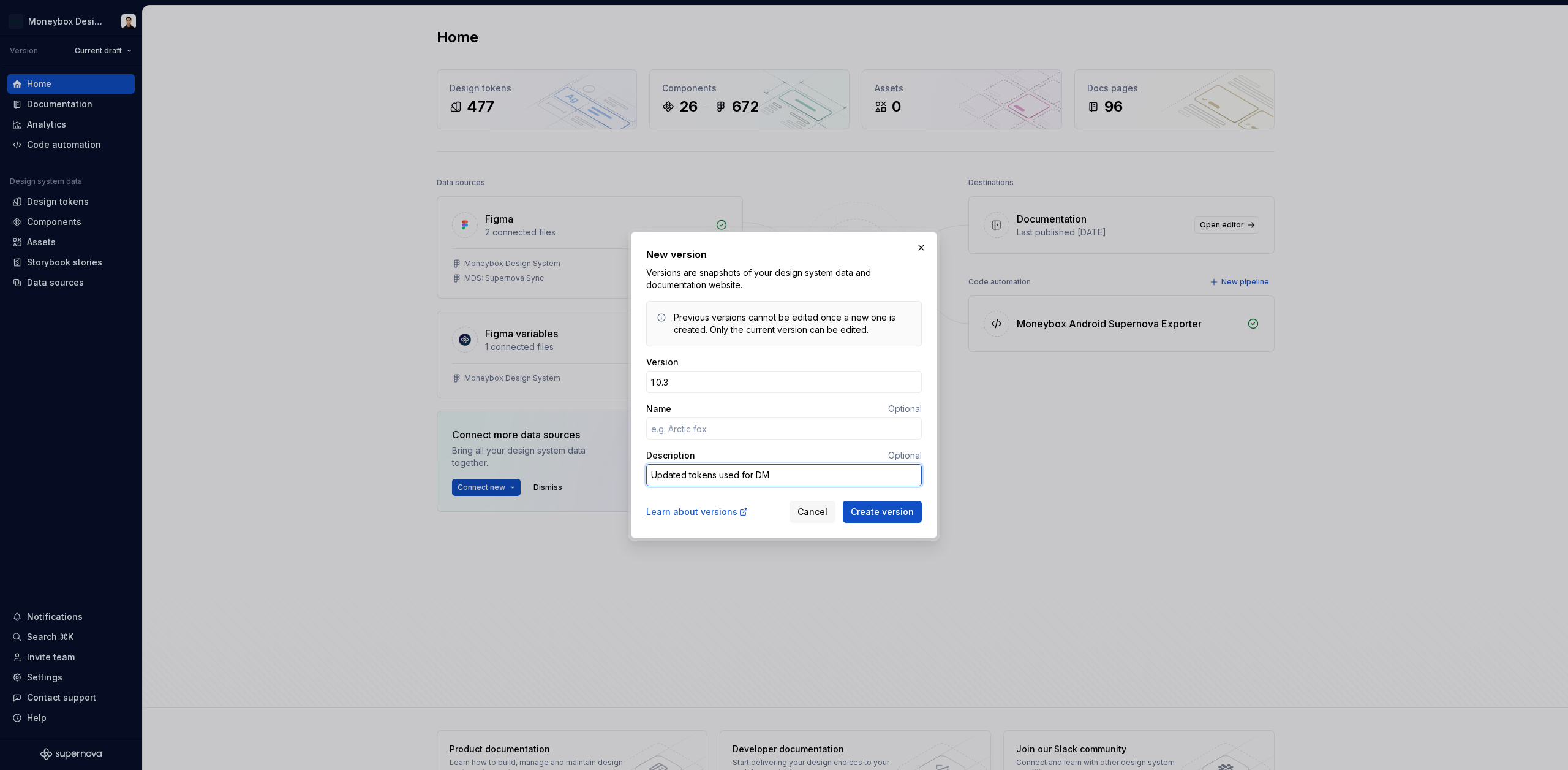
type textarea "Updated tokens used for DM"
type textarea "*"
type textarea "Updated tokens used for DM a"
type textarea "*"
type textarea "Updated tokens used for DM as"
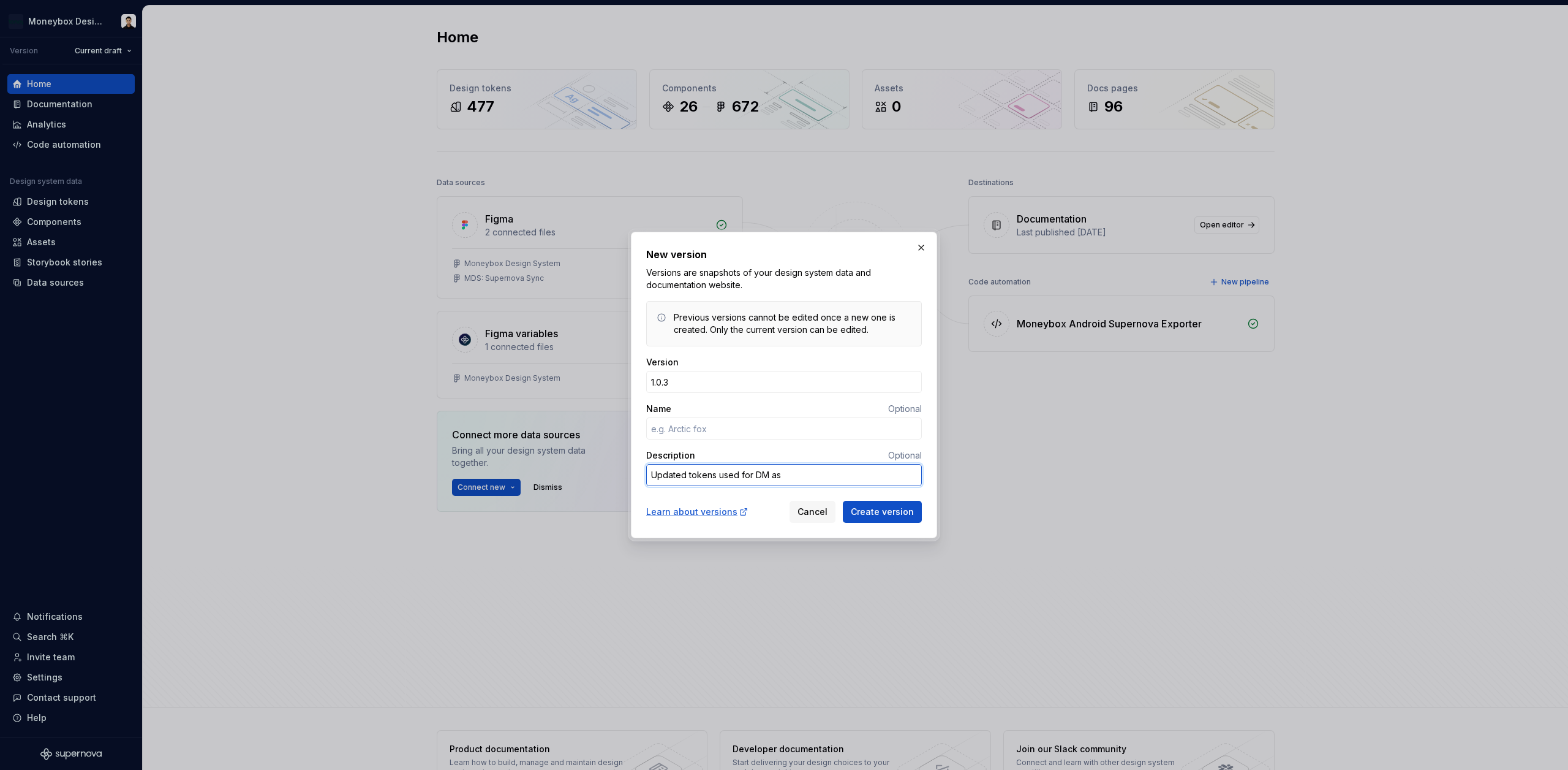
type textarea "*"
type textarea "Updated tokens used for DM ass"
type textarea "*"
type textarea "Updated tokens used for DM asse"
type textarea "*"
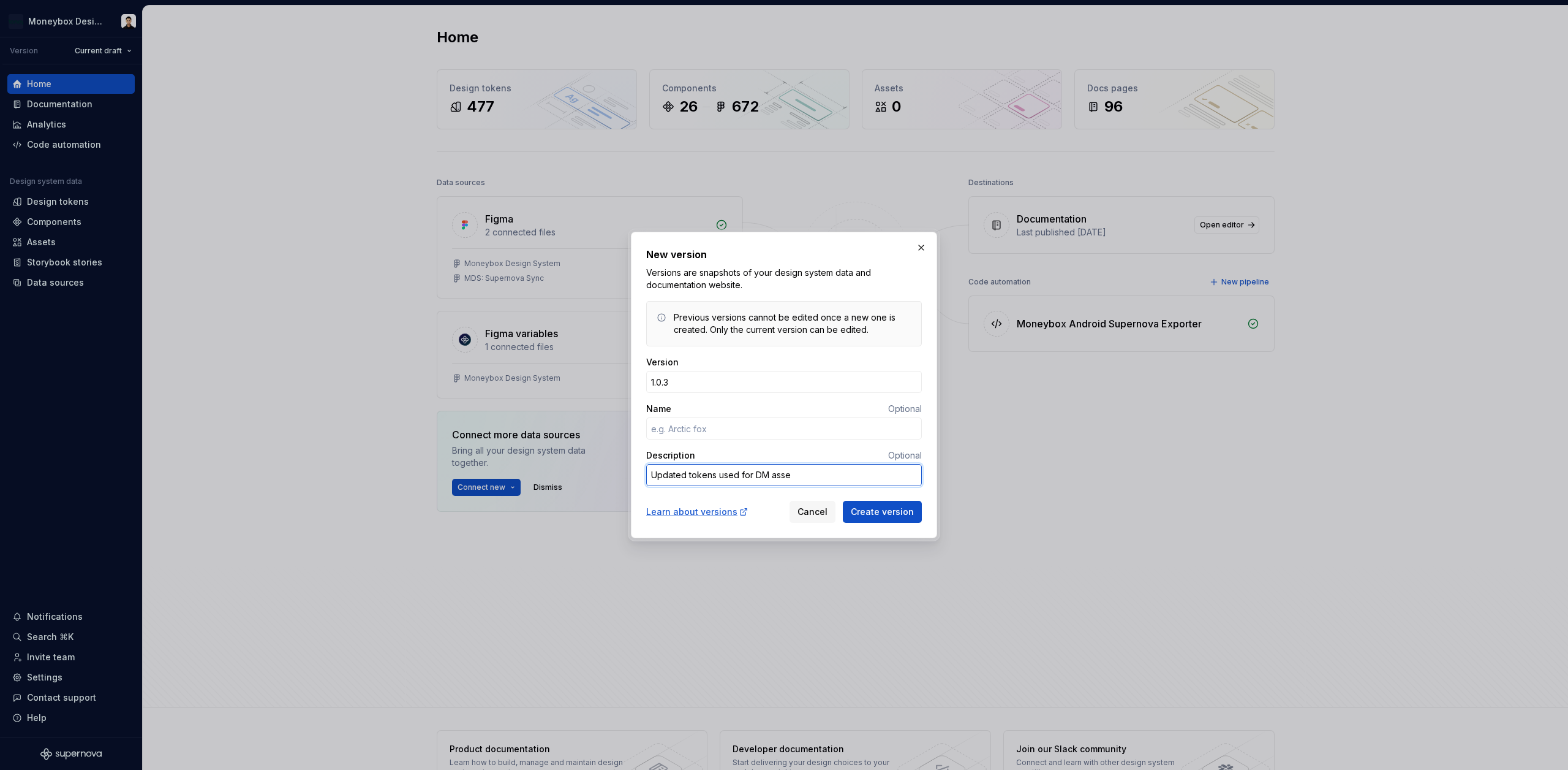
type textarea "Updated tokens used for DM asset"
type textarea "*"
type textarea "Updated tokens used for DM asset"
type textarea "*"
type textarea "Updated tokens used for DM asset ti"
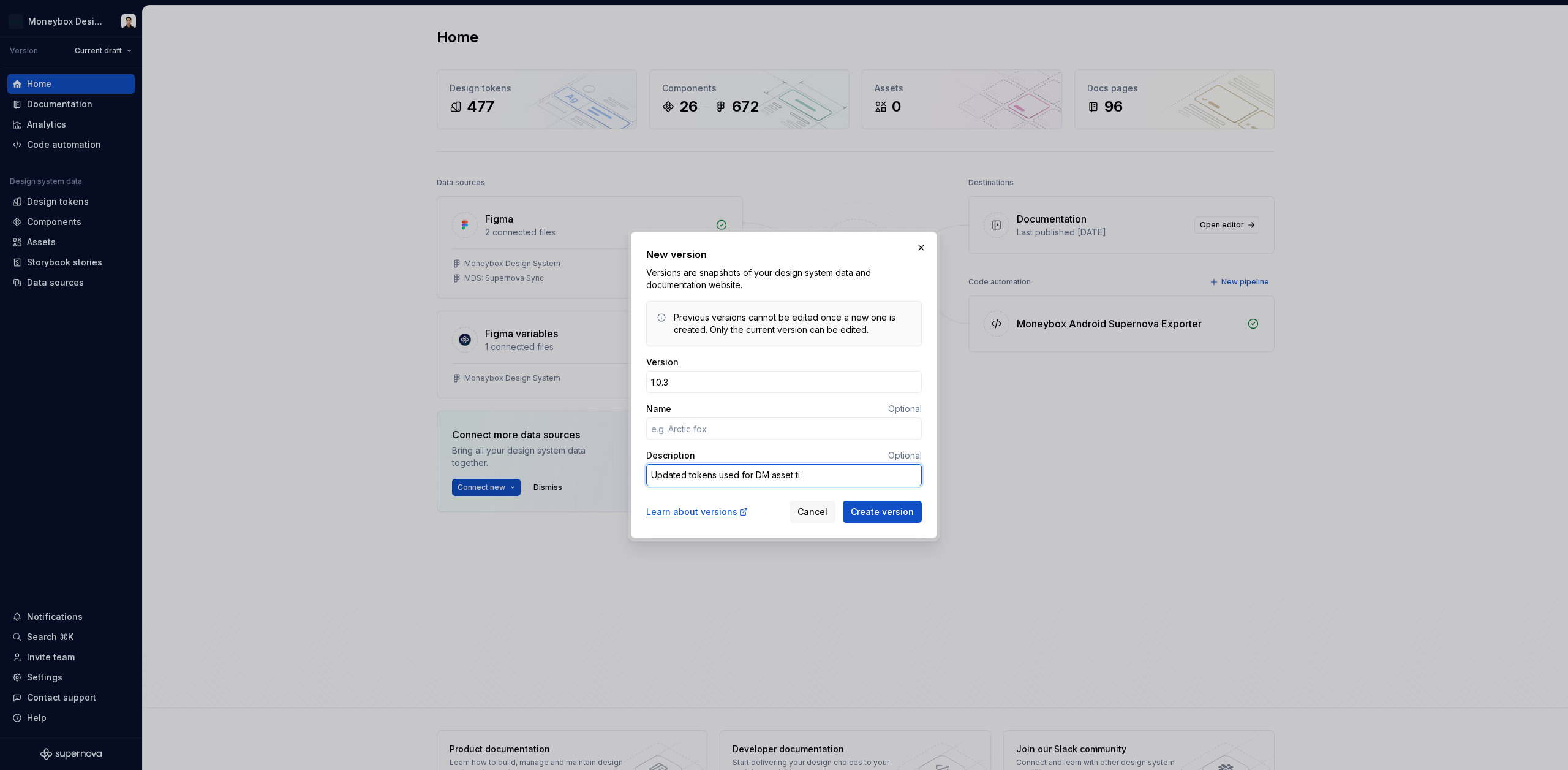
type textarea "*"
type textarea "Updated tokens used for DM asset tin"
type textarea "*"
type textarea "Updated tokens used for DM asset tint"
type textarea "*"
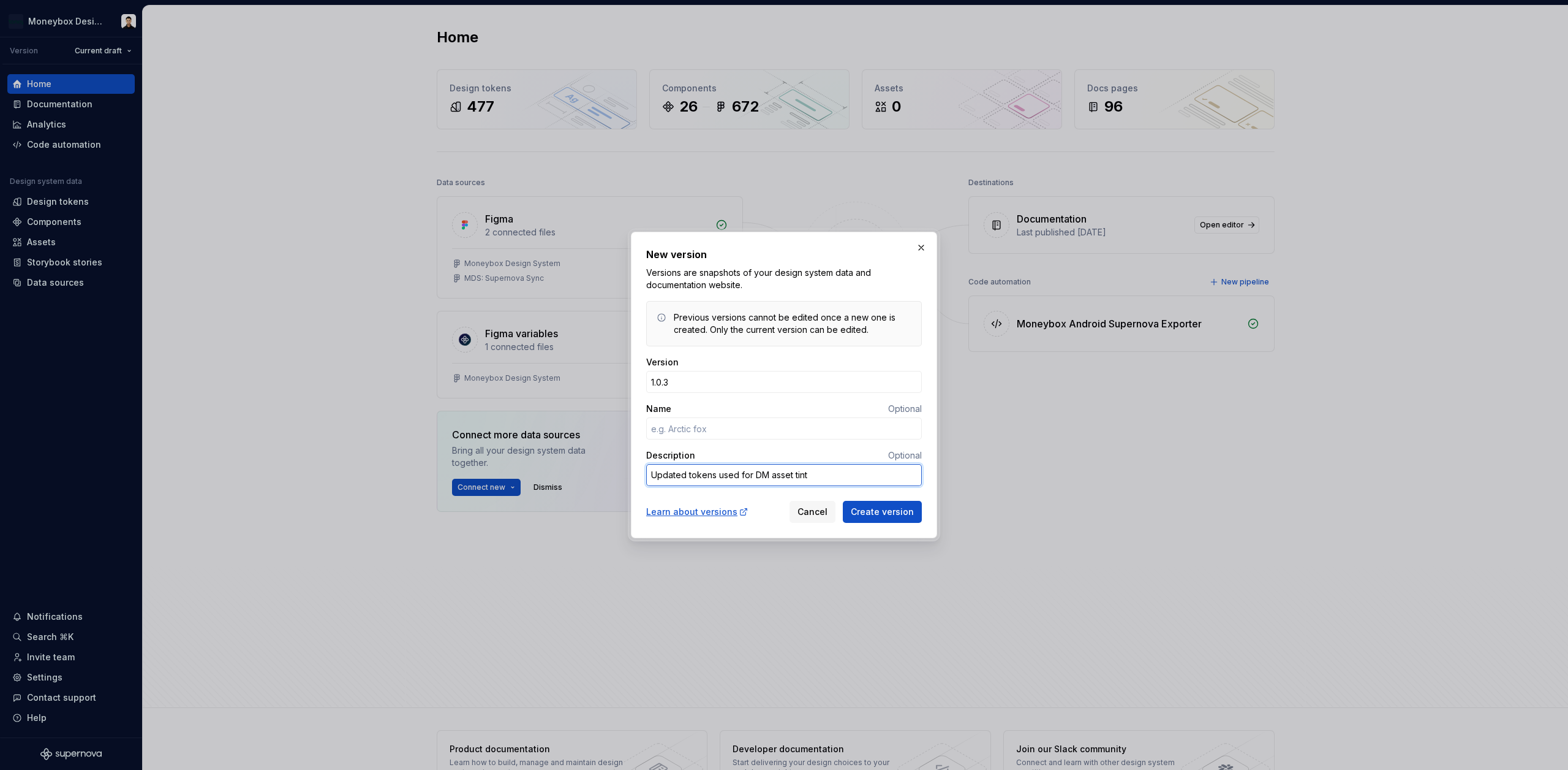
type textarea "Updated tokens used for DM asset tints"
type textarea "*"
type textarea "Updated tokens used for DM asset tints"
type textarea "*"
type textarea "Updated tokens used for DM asset tints"
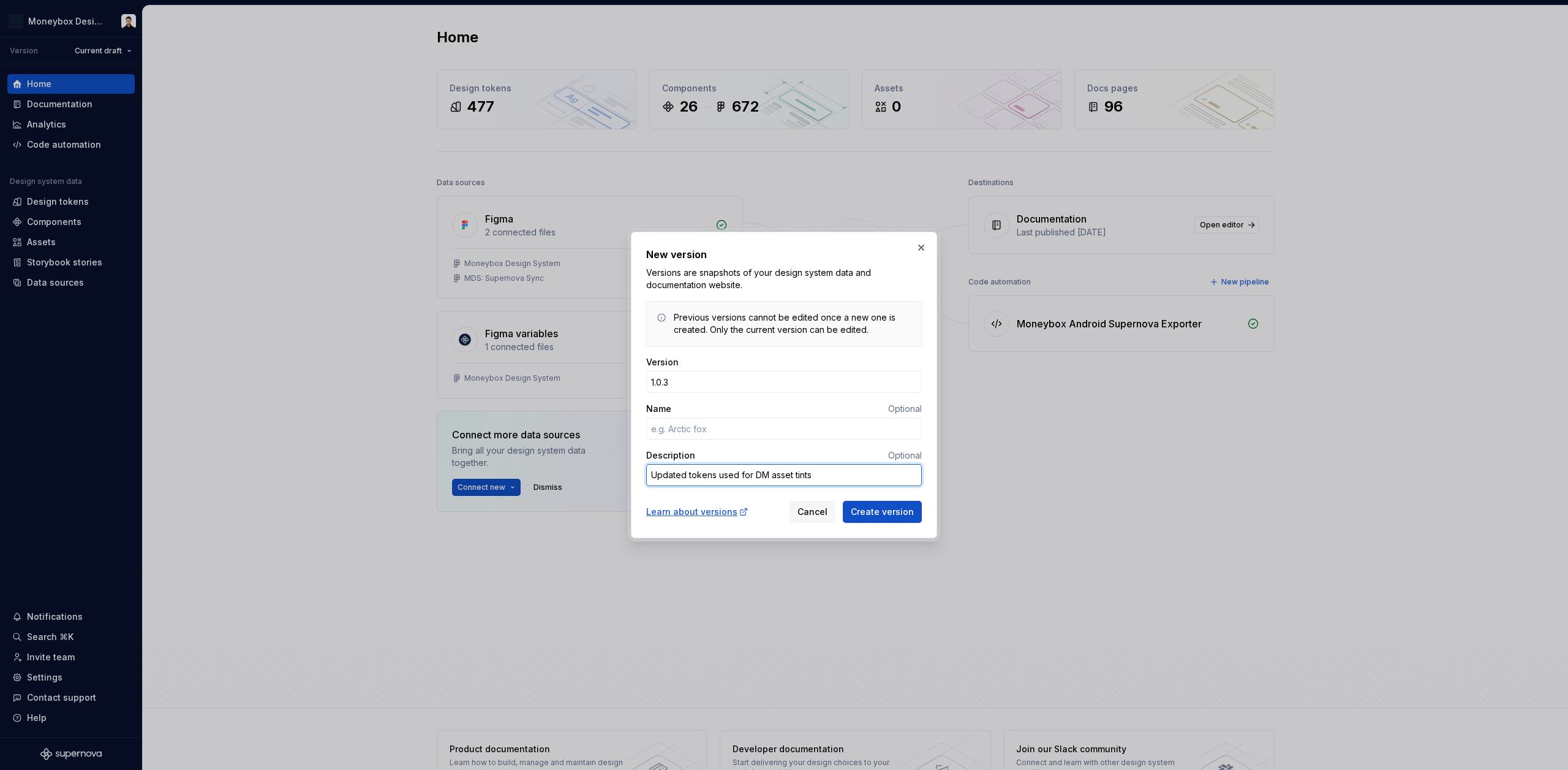
type textarea "*"
type textarea "Updated tokens used for DM asset tints"
type textarea "*"
type textarea "Updated tokens used for DM asset tints ("
type textarea "*"
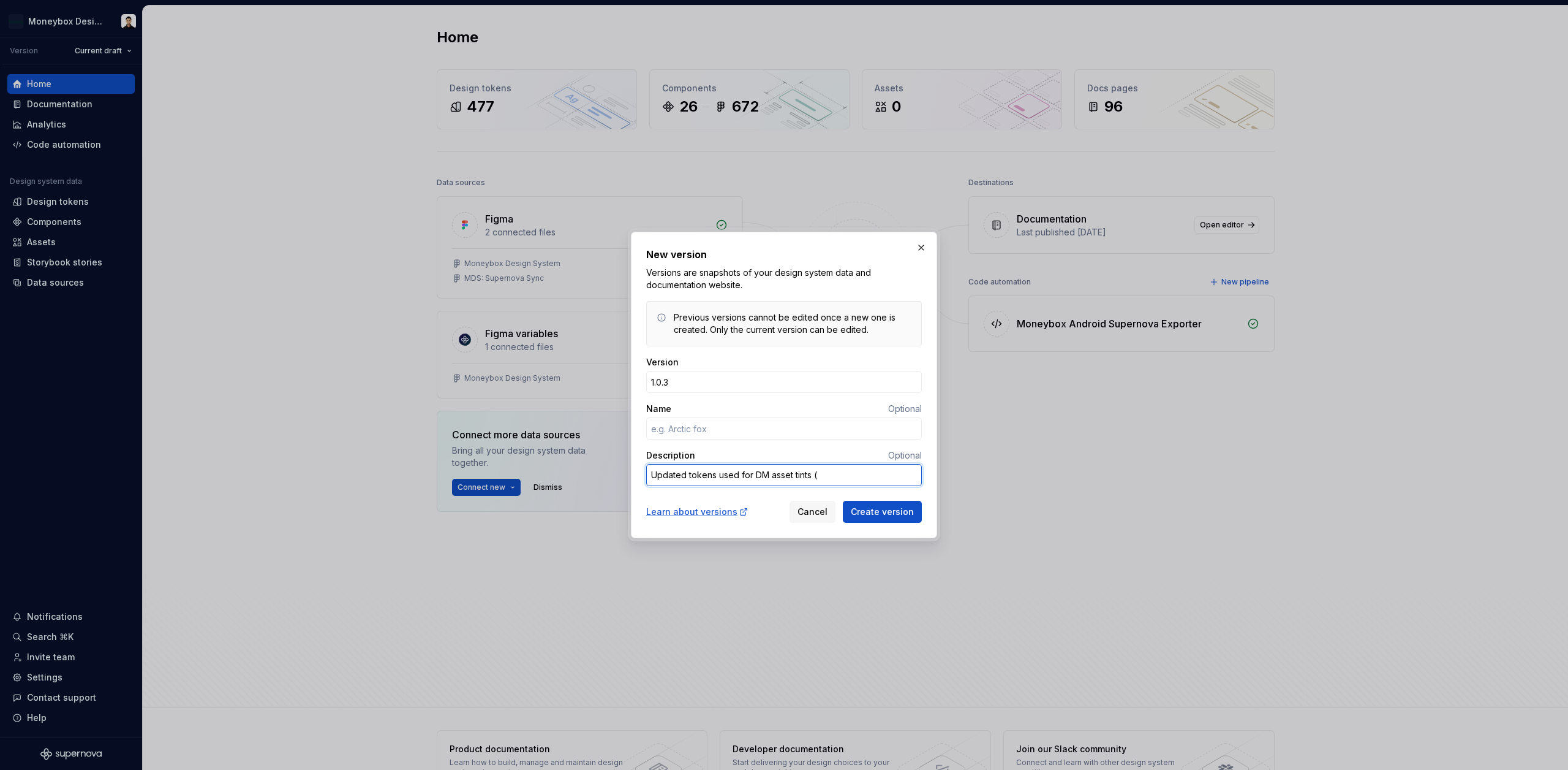
type textarea "Updated tokens used for DM asset tints (A"
type textarea "*"
type textarea "Updated tokens used for DM asset tints (An"
type textarea "*"
type textarea "Updated tokens used for DM asset tints (A"
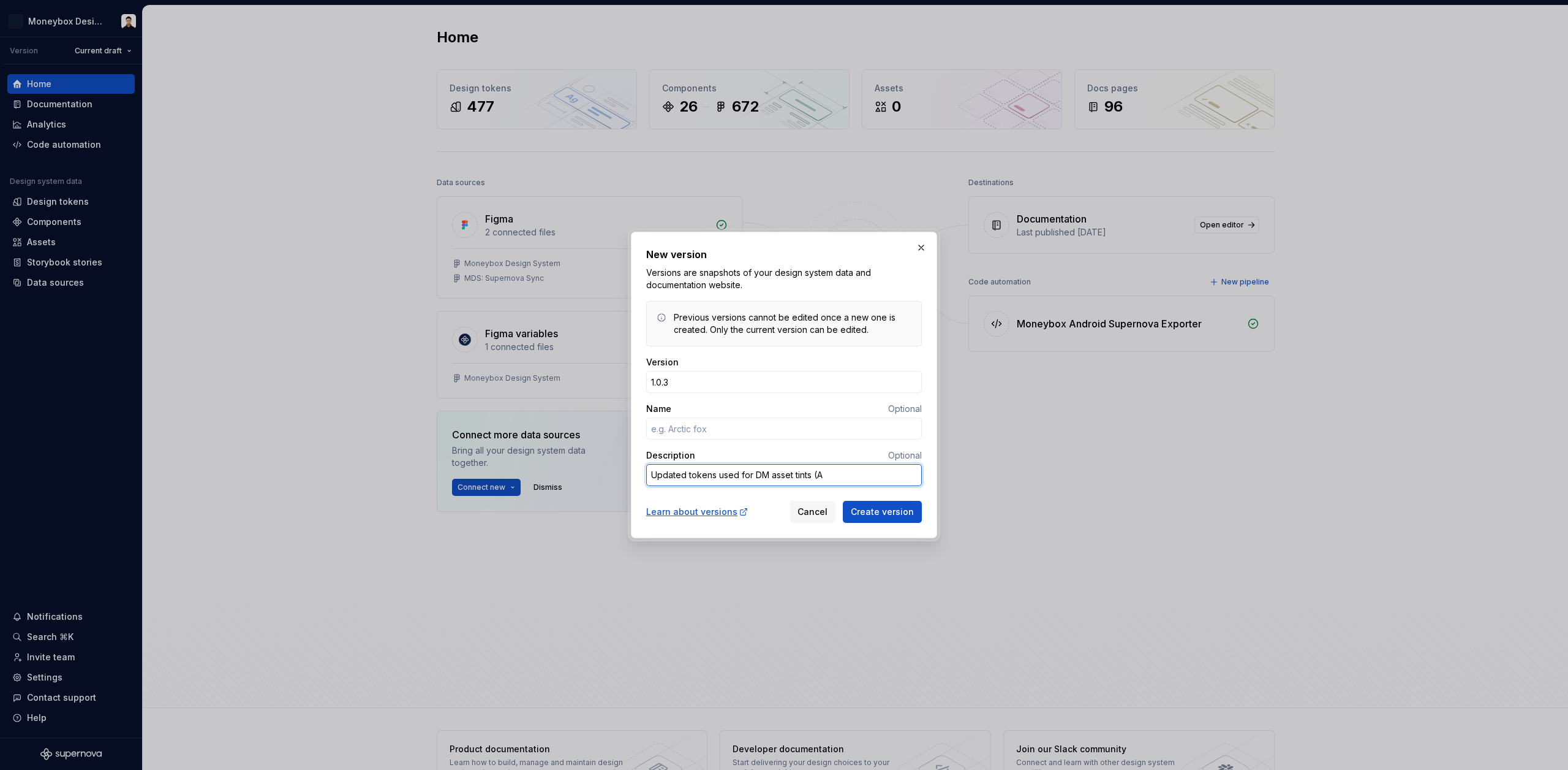
type textarea "*"
type textarea "Updated tokens used for DM asset tints ("
type textarea "*"
type textarea "Updated tokens used for DM asset tints"
type textarea "*"
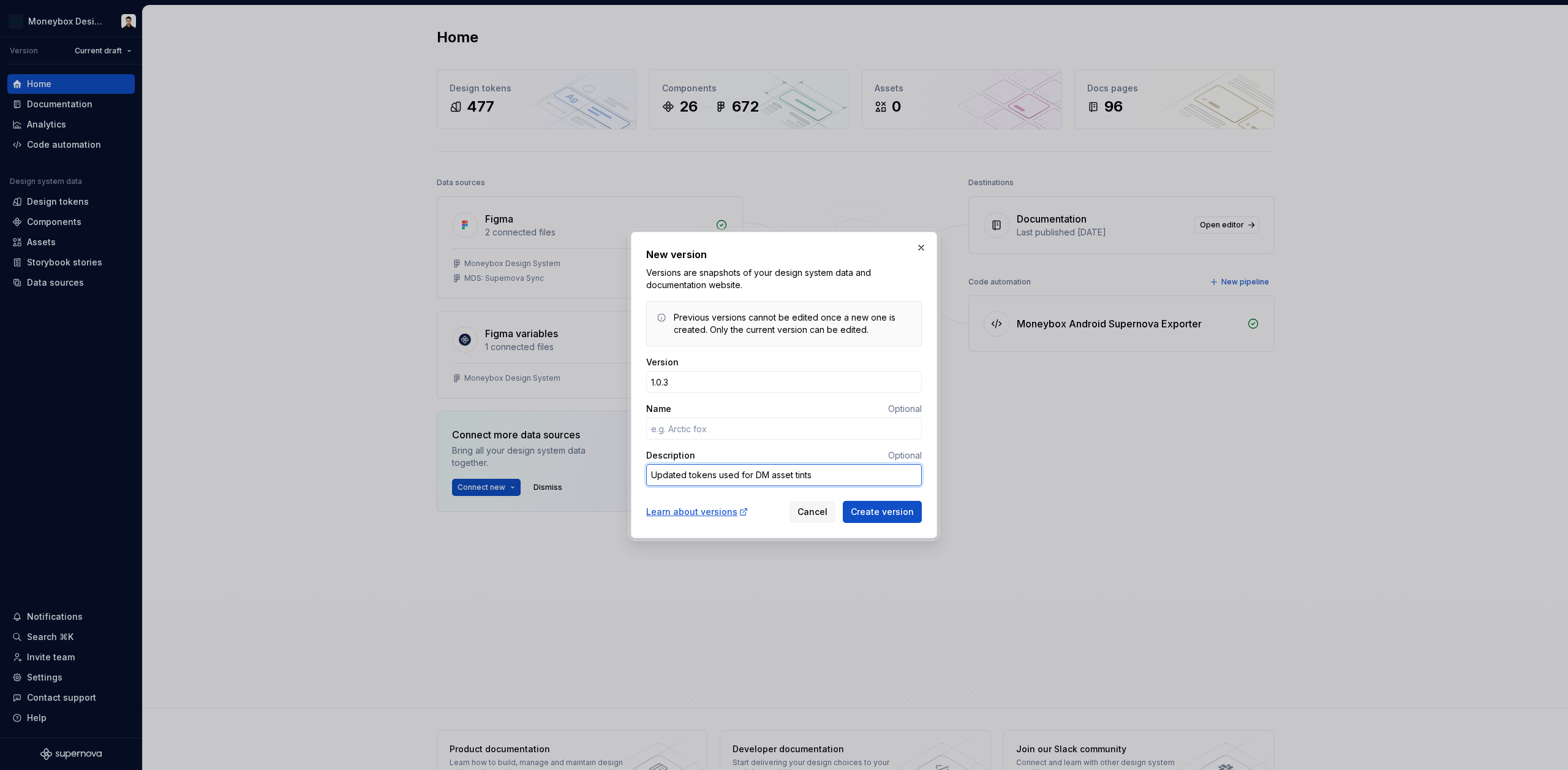
type textarea "Updated tokens used for DM asset tints ("
type textarea "*"
type textarea "Updated tokens used for DM asset tints (F"
type textarea "*"
type textarea "Updated tokens used for DM asset tints (Fo"
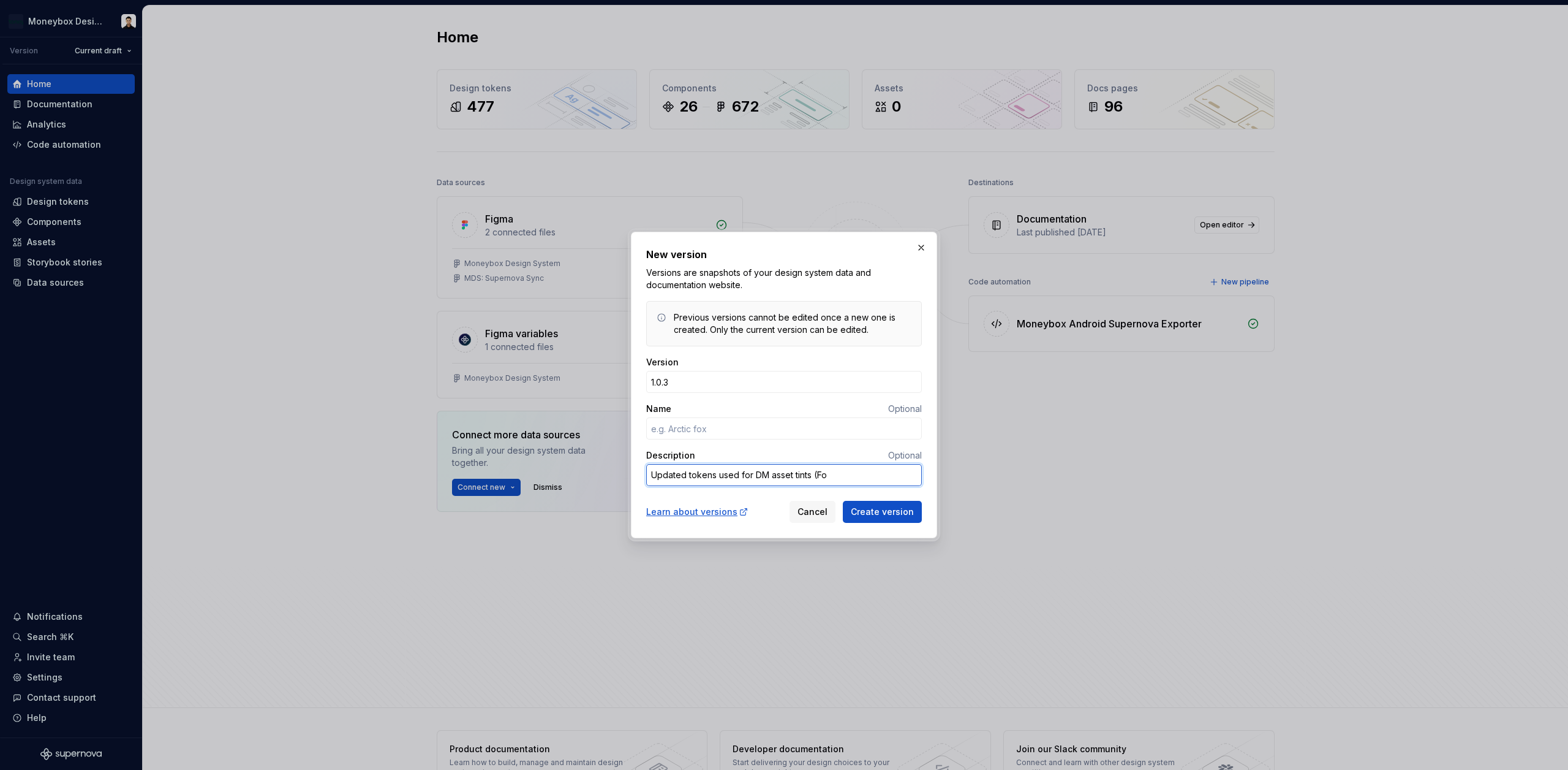
type textarea "*"
type textarea "Updated tokens used for DM asset tints (For"
type textarea "*"
type textarea "Updated tokens used for DM asset tints (For"
type textarea "*"
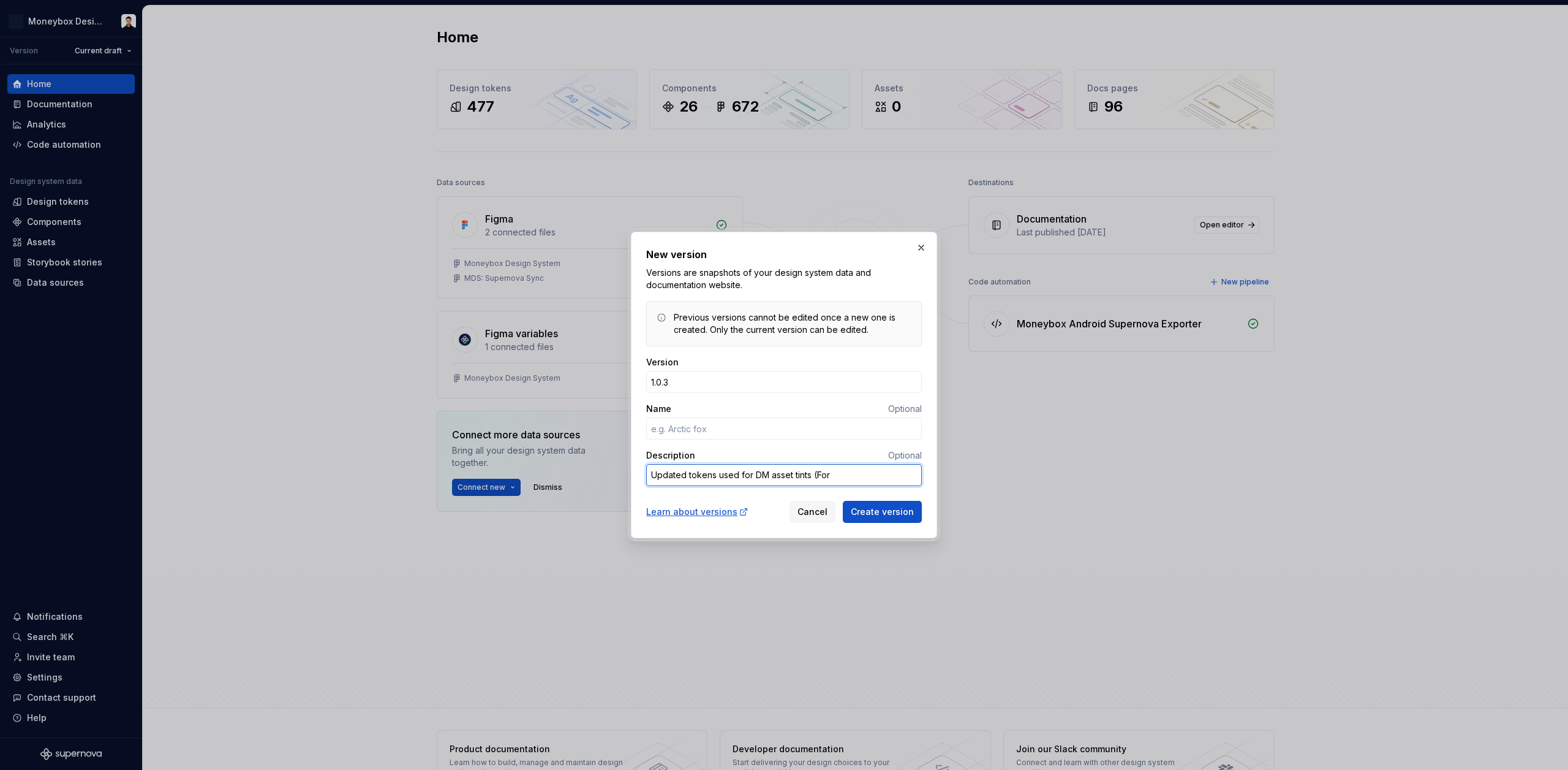
type textarea "Updated tokens used for DM asset tints (For A"
type textarea "*"
type textarea "Updated tokens used for DM asset tints (For An"
type textarea "*"
type textarea "Updated tokens used for DM asset tints (For And"
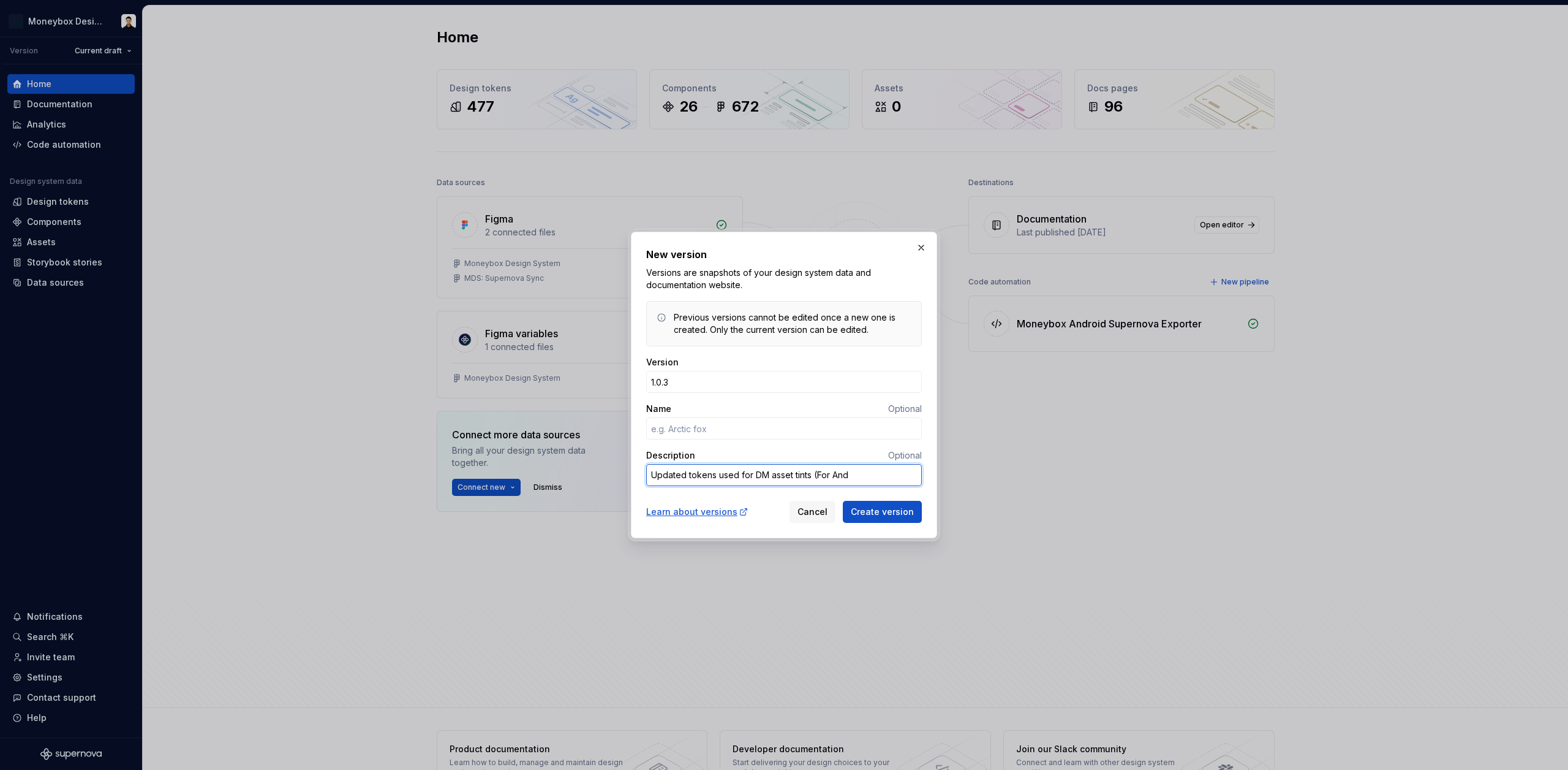
type textarea "*"
type textarea "Updated tokens used for DM asset tints (For Andr"
type textarea "*"
type textarea "Updated tokens used for DM asset tints (For Andro"
type textarea "*"
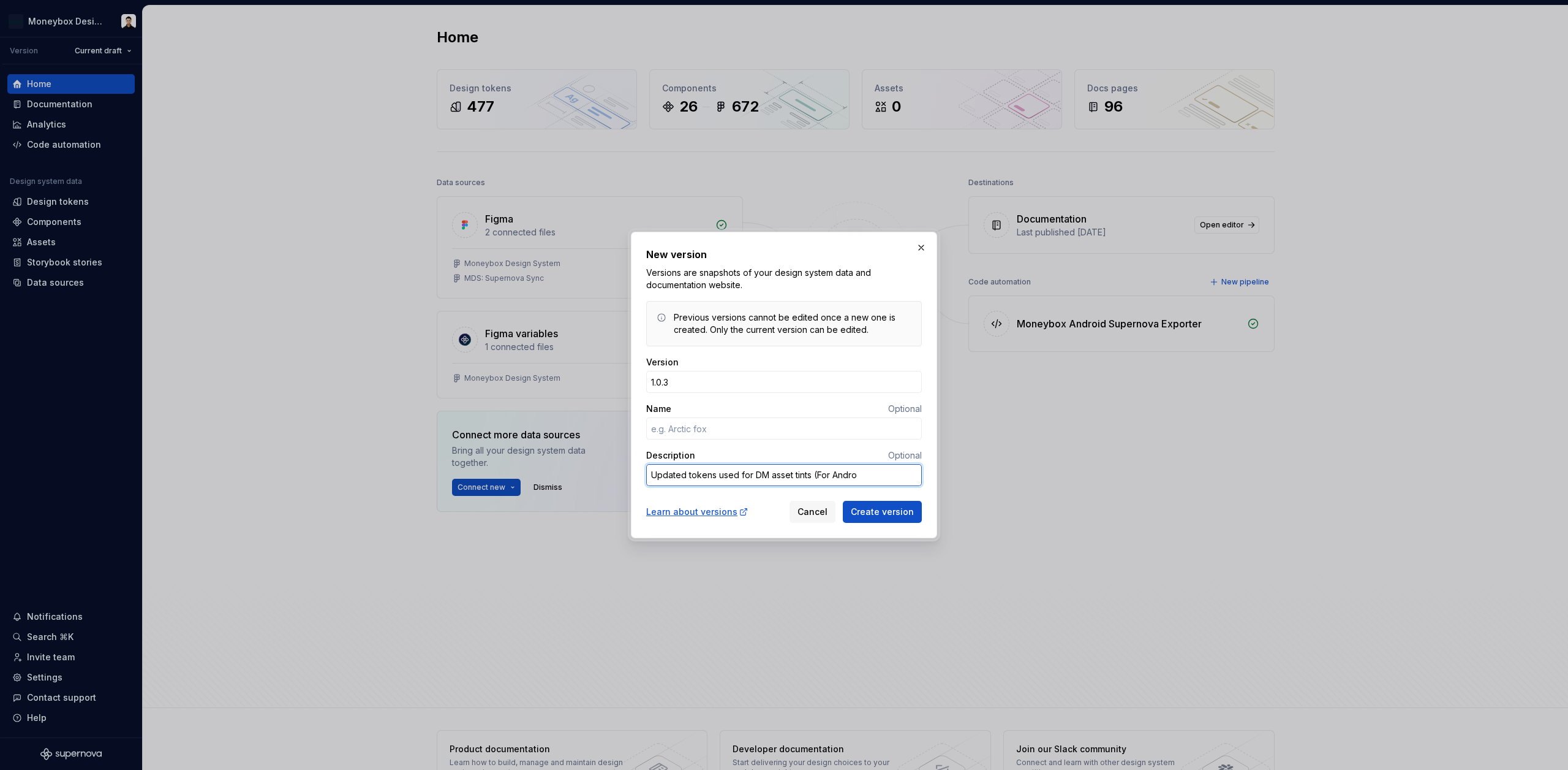
type textarea "Updated tokens used for DM asset tints (For Androi"
type textarea "*"
type textarea "Updated tokens used for DM asset tints (For Android"
type textarea "*"
type textarea "Updated tokens used for DM asset tints (For Android)"
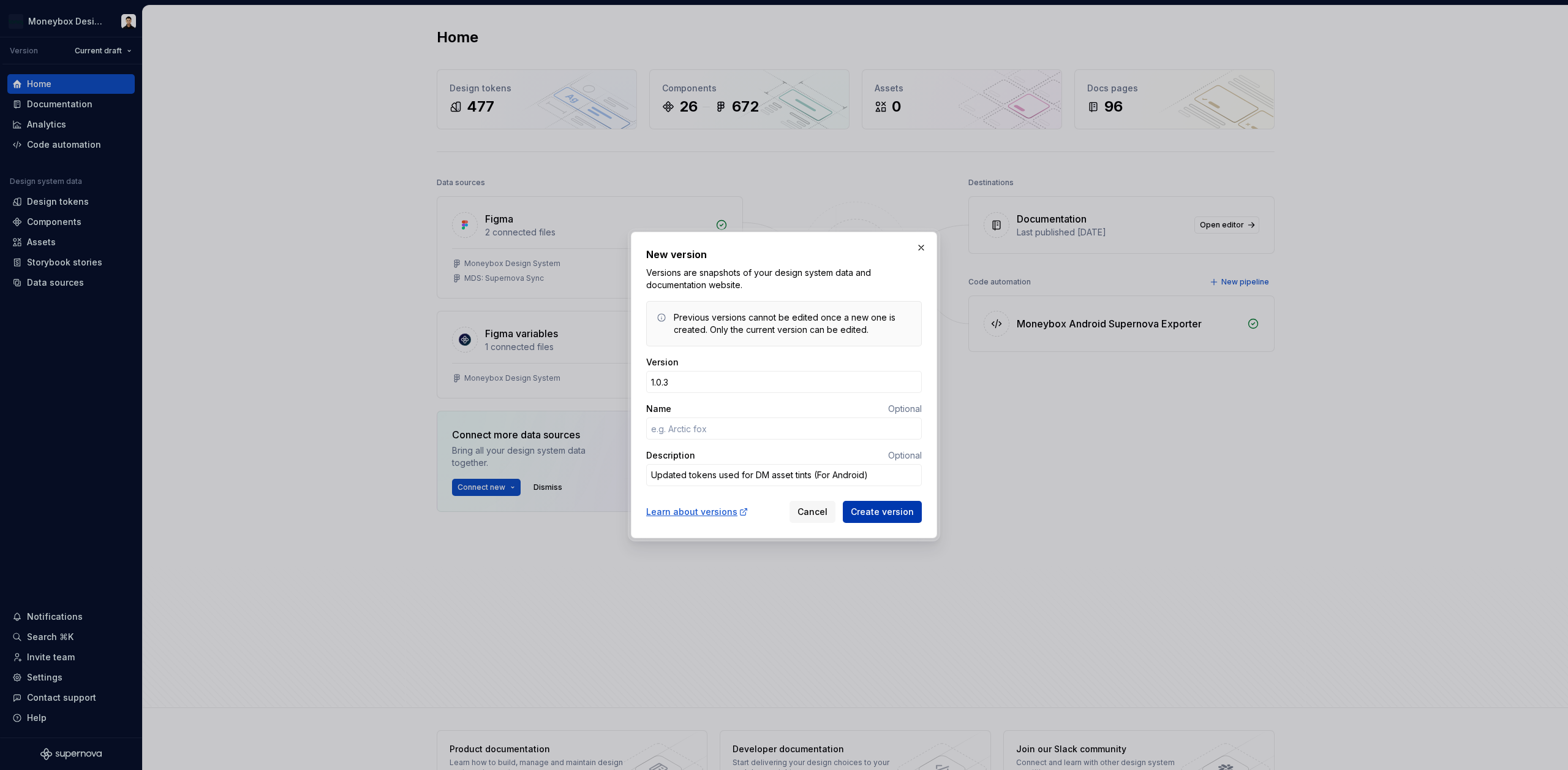
click at [909, 511] on span "Create version" at bounding box center [882, 511] width 63 height 12
type textarea "*"
